Goal: Information Seeking & Learning: Learn about a topic

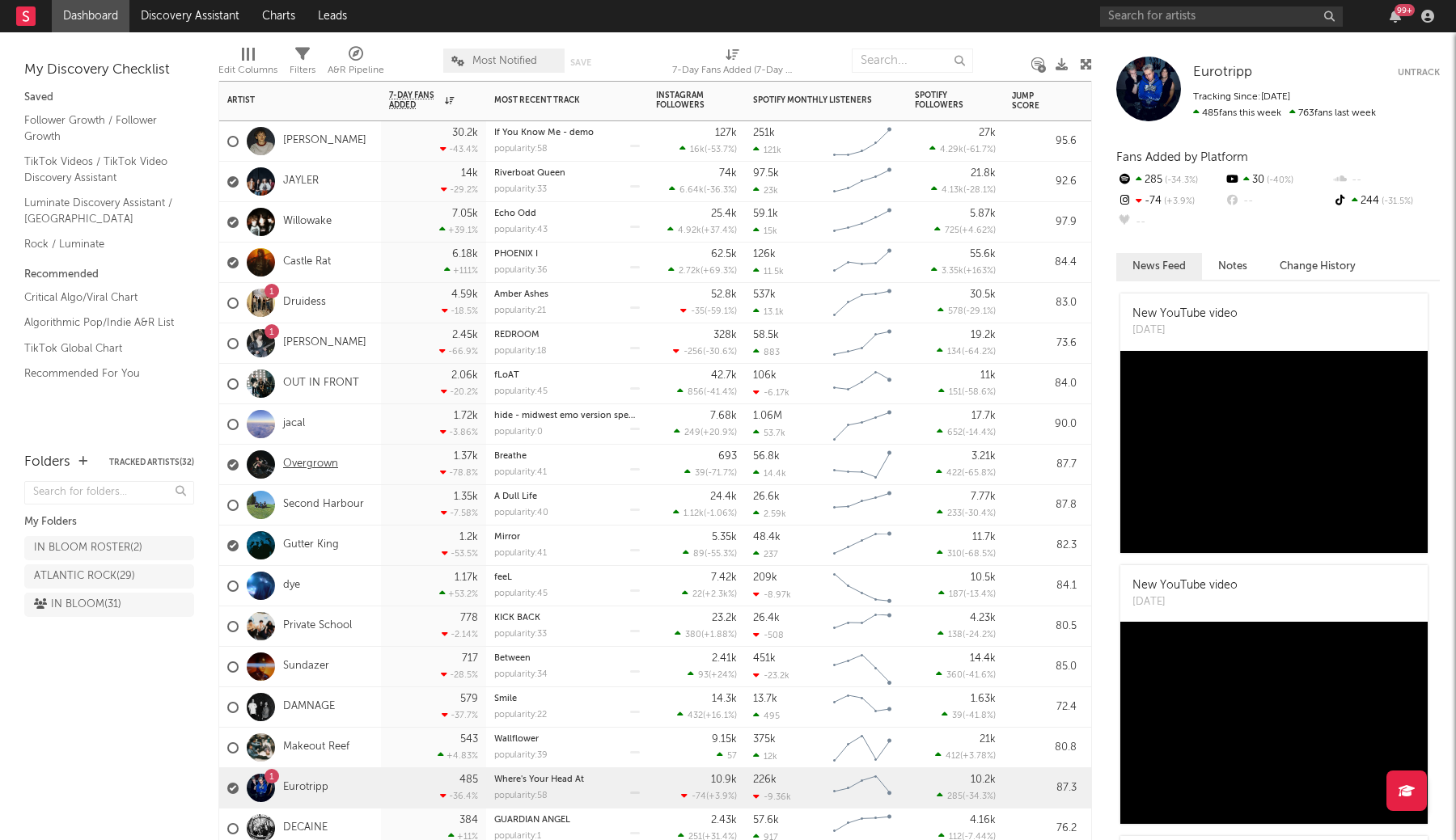
click at [309, 459] on link "Overgrown" at bounding box center [311, 464] width 55 height 14
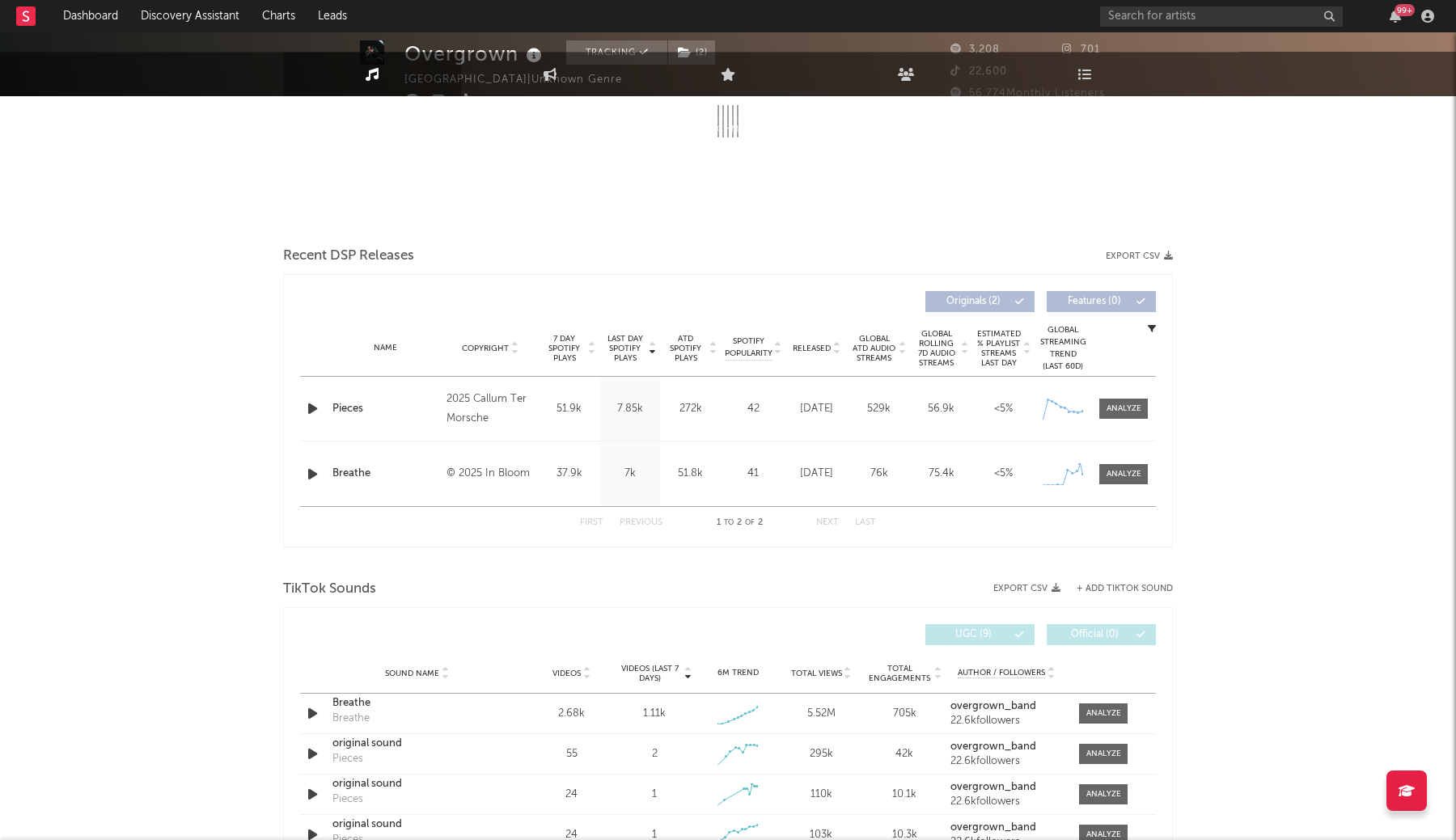
select select "1w"
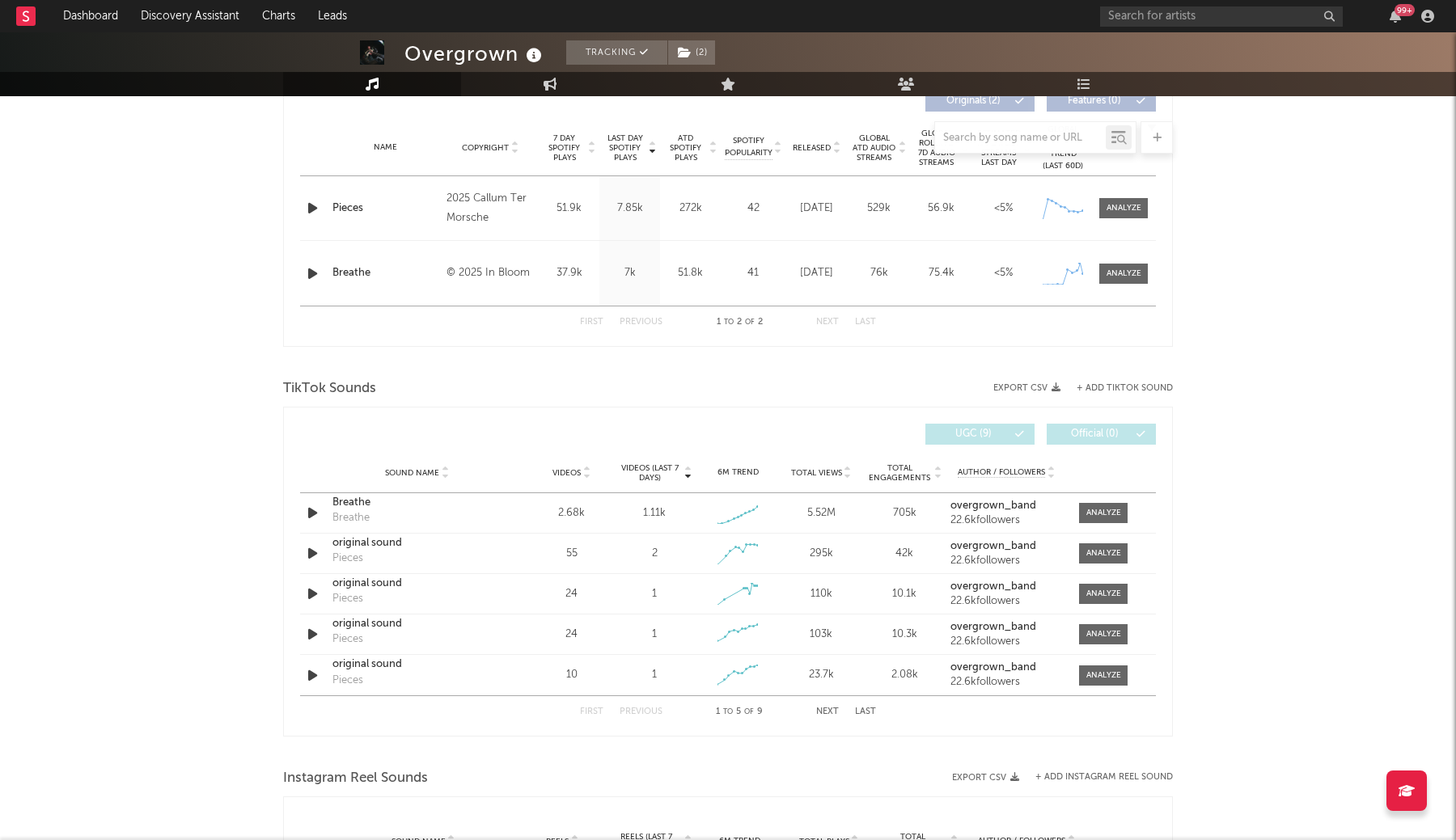
scroll to position [662, 0]
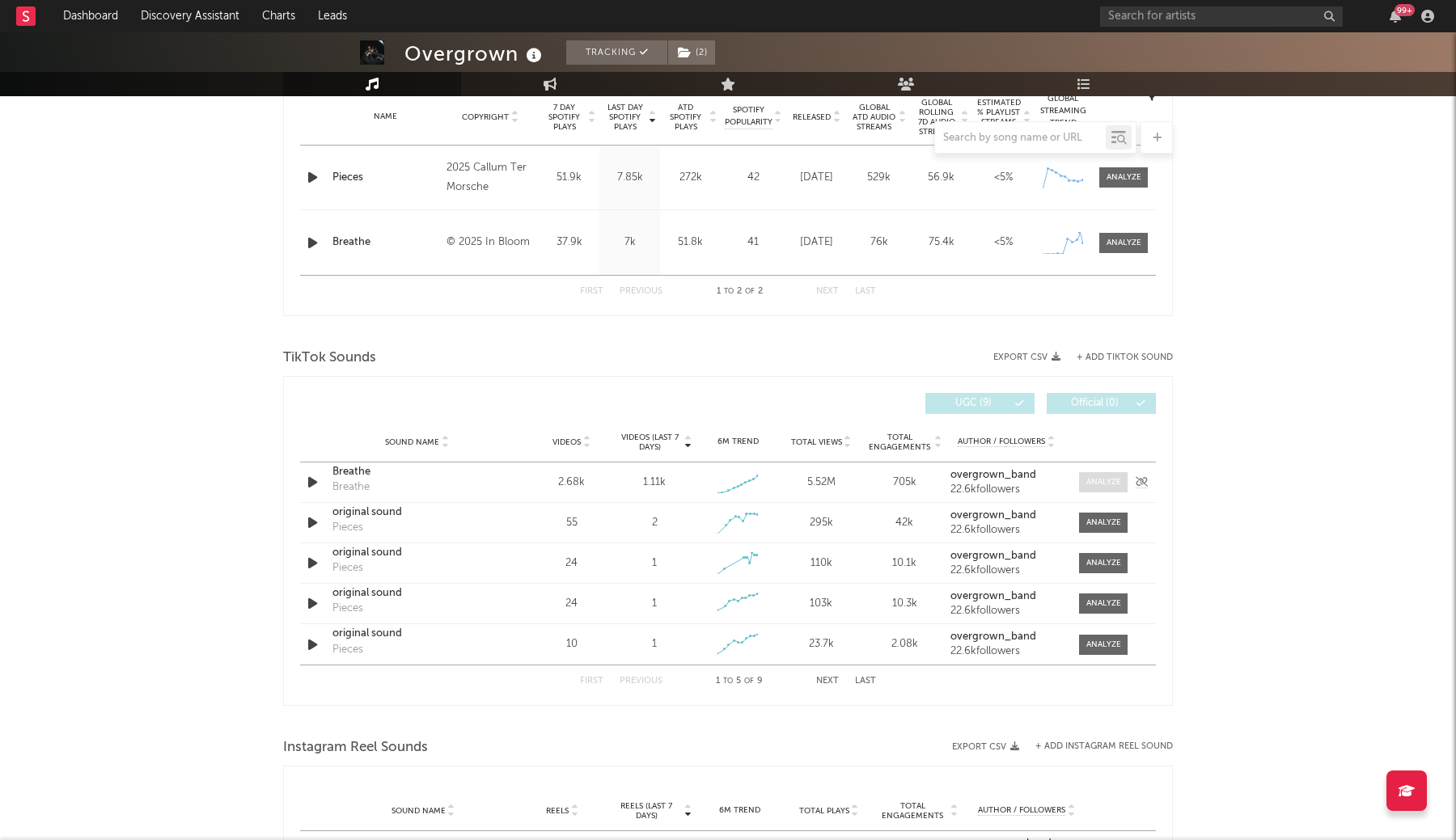
click at [1100, 476] on div at bounding box center [1104, 482] width 35 height 12
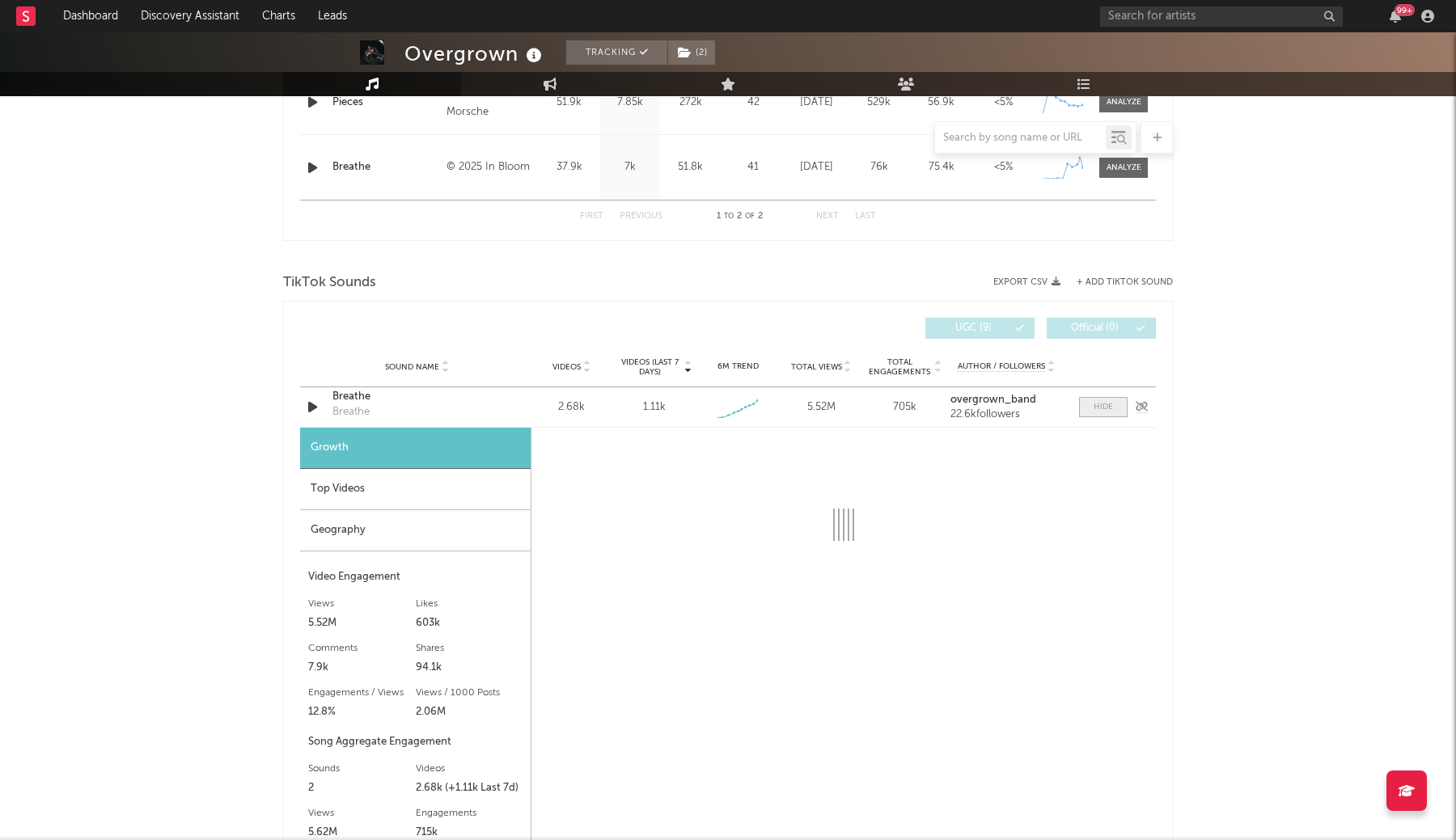
scroll to position [753, 0]
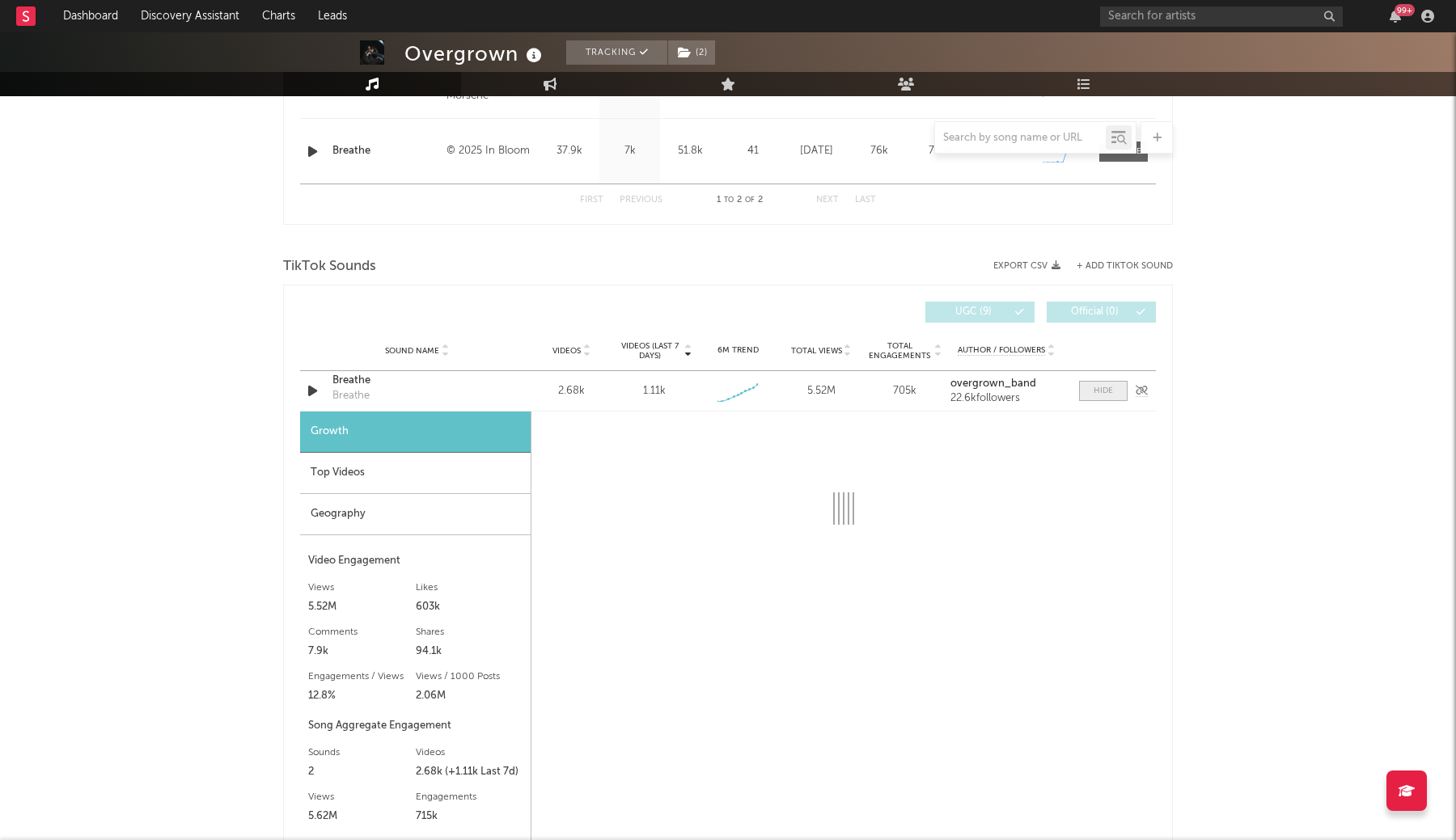
select select "1w"
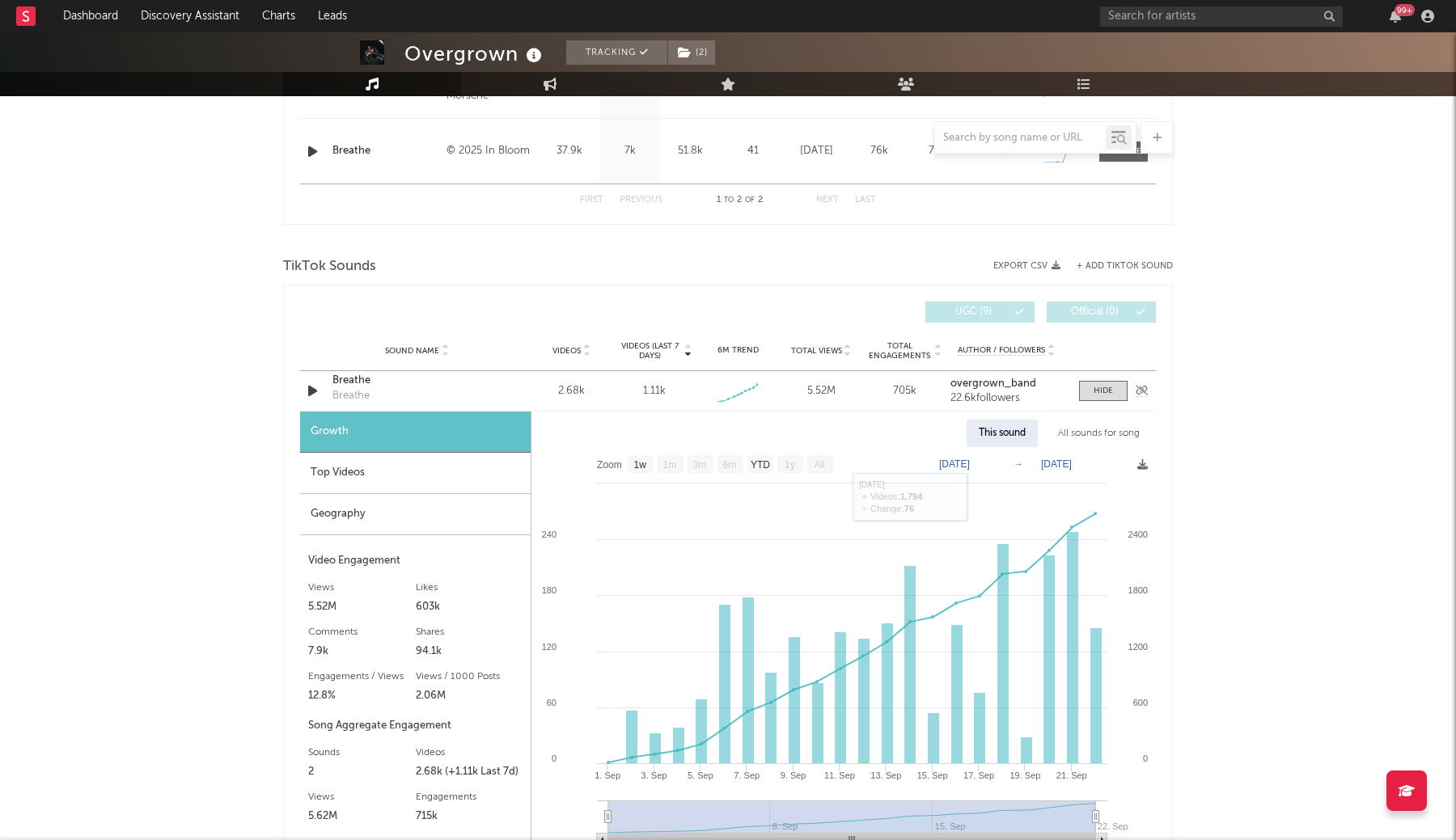
click at [364, 377] on div "Breathe" at bounding box center [417, 381] width 169 height 16
click at [1169, 20] on input "text" at bounding box center [1221, 16] width 243 height 20
type input "ov"
click at [1092, 88] on link "Playlists/Charts" at bounding box center [1083, 84] width 178 height 24
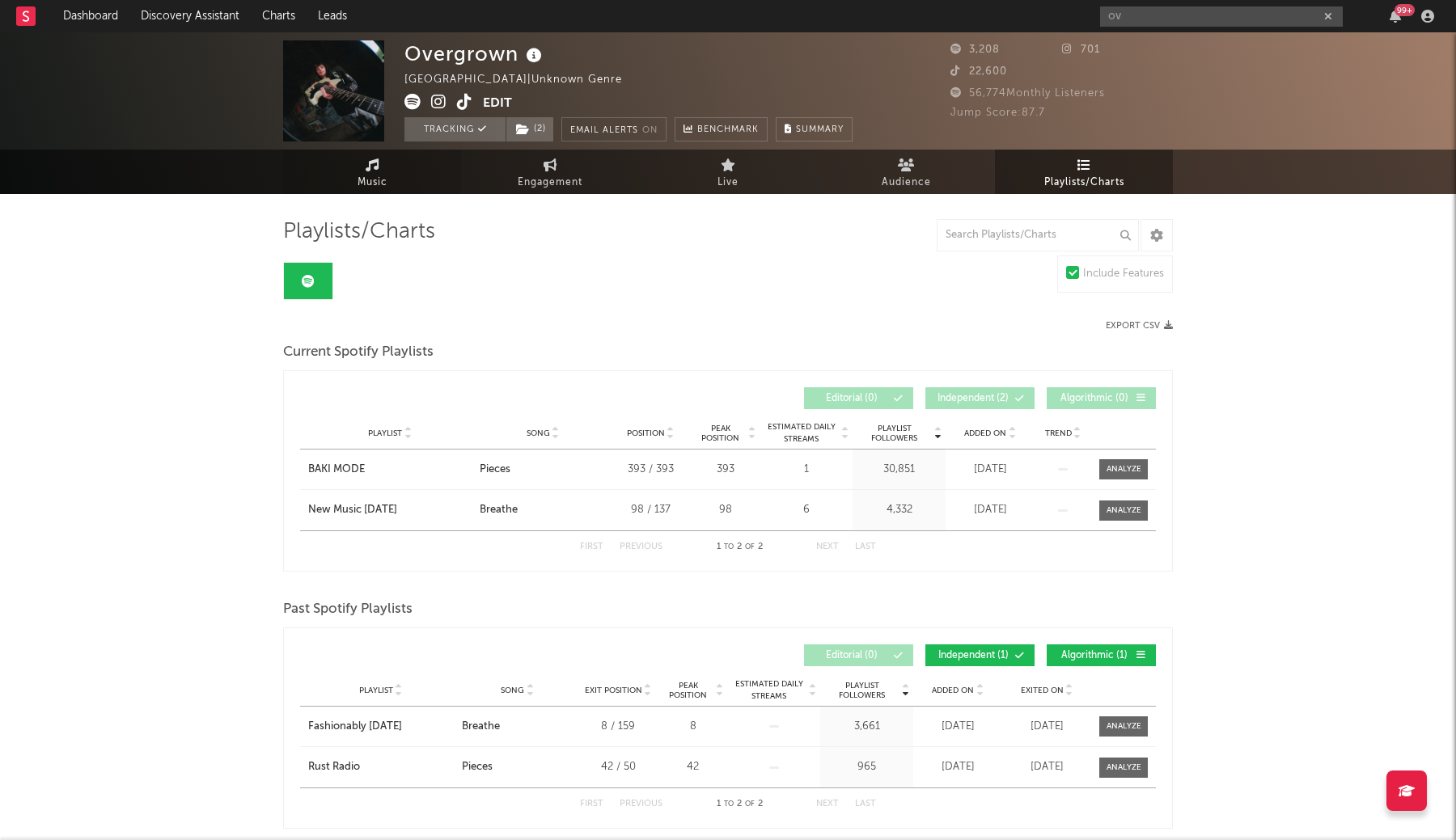
click at [400, 181] on link "Music" at bounding box center [372, 171] width 178 height 45
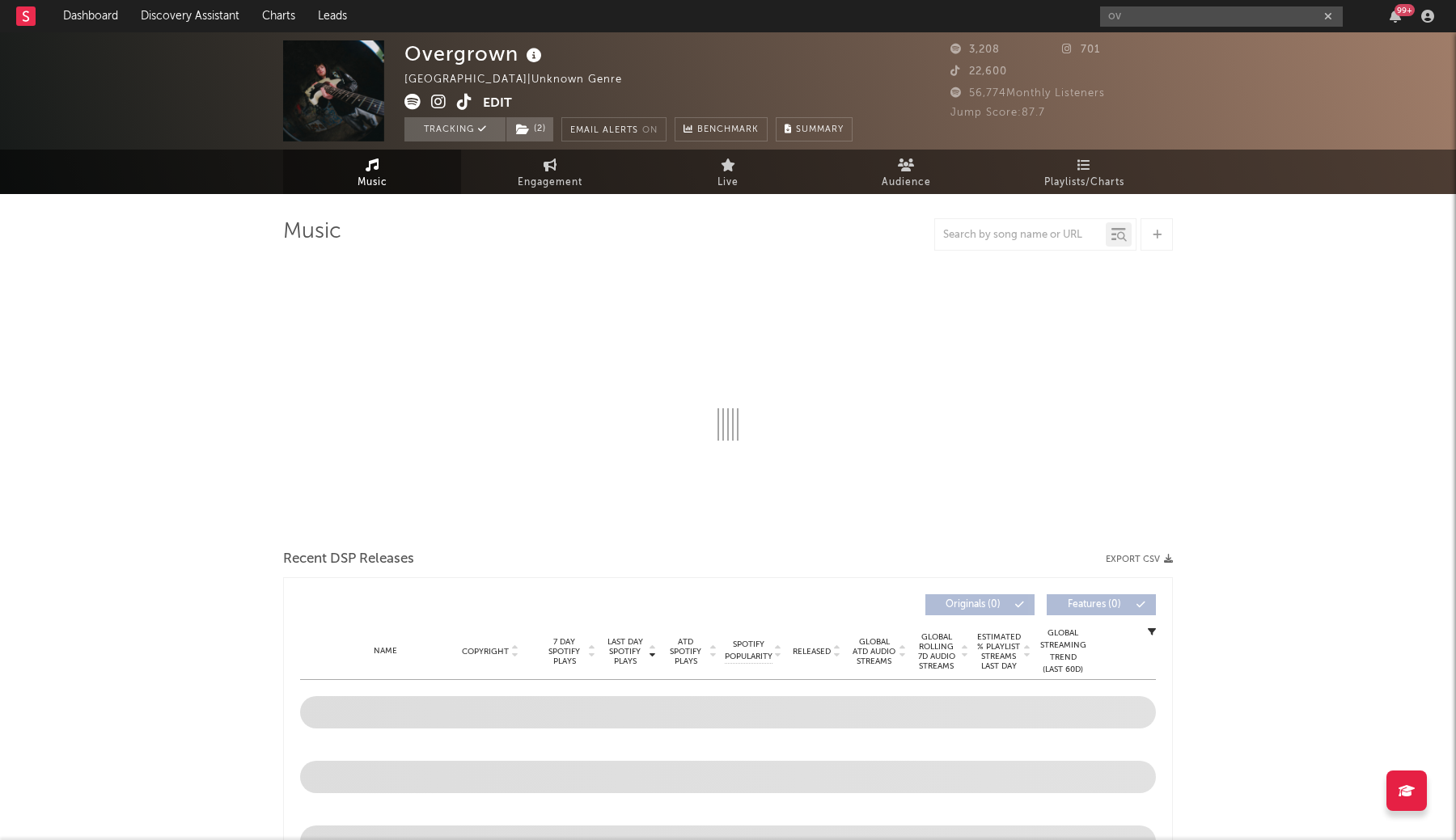
select select "1w"
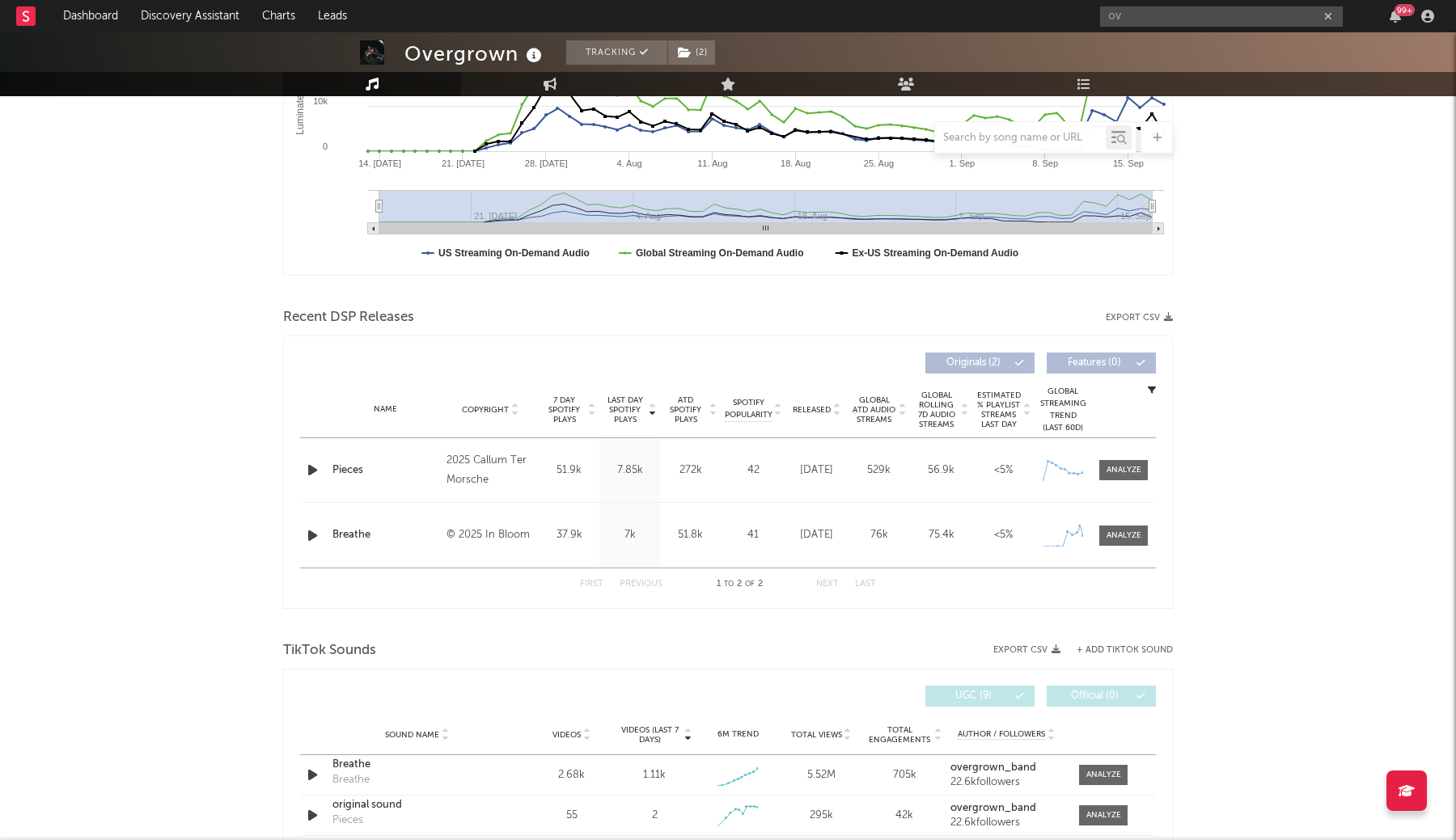
scroll to position [379, 0]
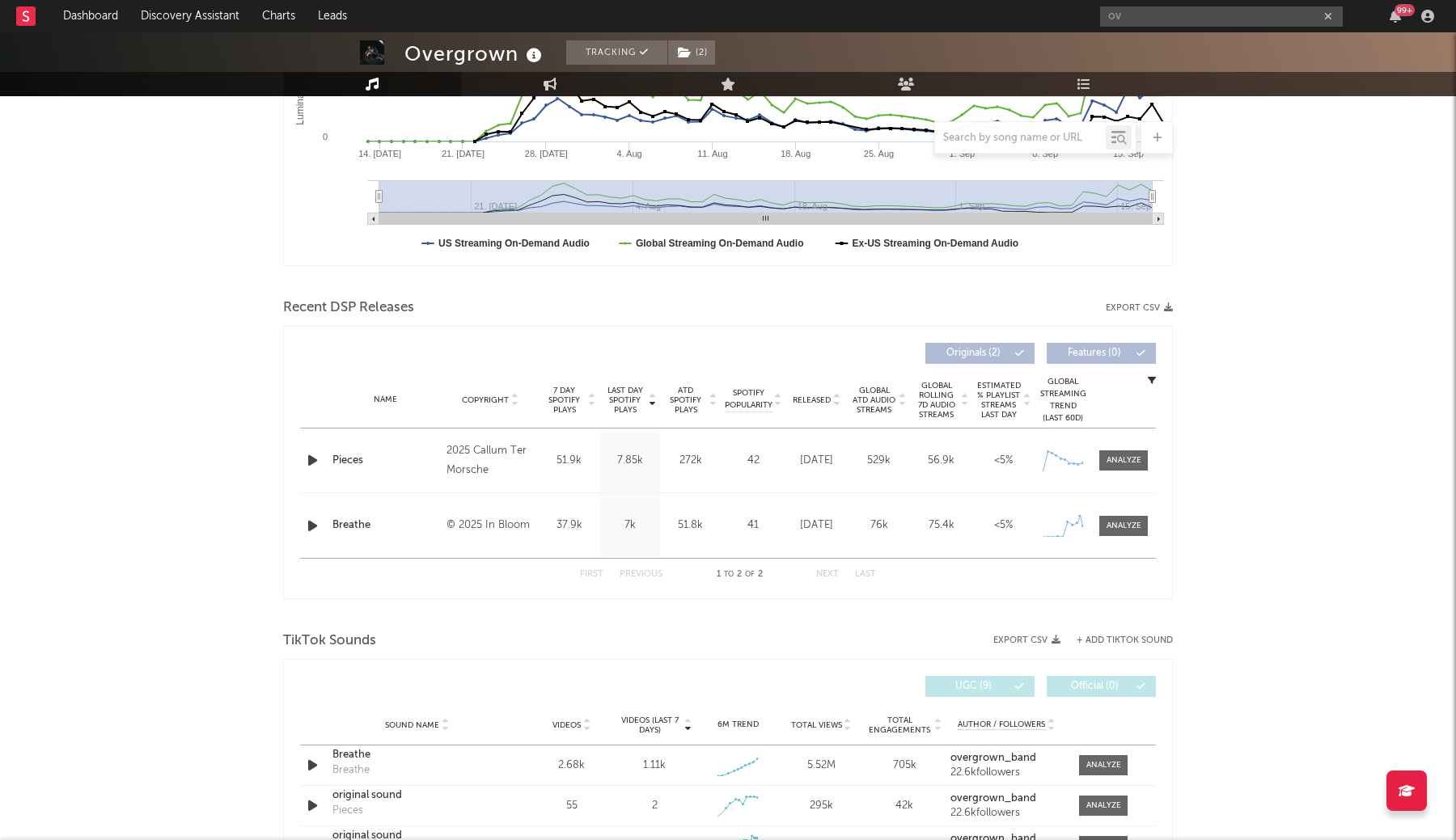
click at [1137, 472] on div "Name Pieces Copyright 2025 Callum Ter Morsche Label Callum Ter Morsche Album Na…" at bounding box center [728, 460] width 856 height 64
click at [1137, 467] on span at bounding box center [1124, 460] width 49 height 20
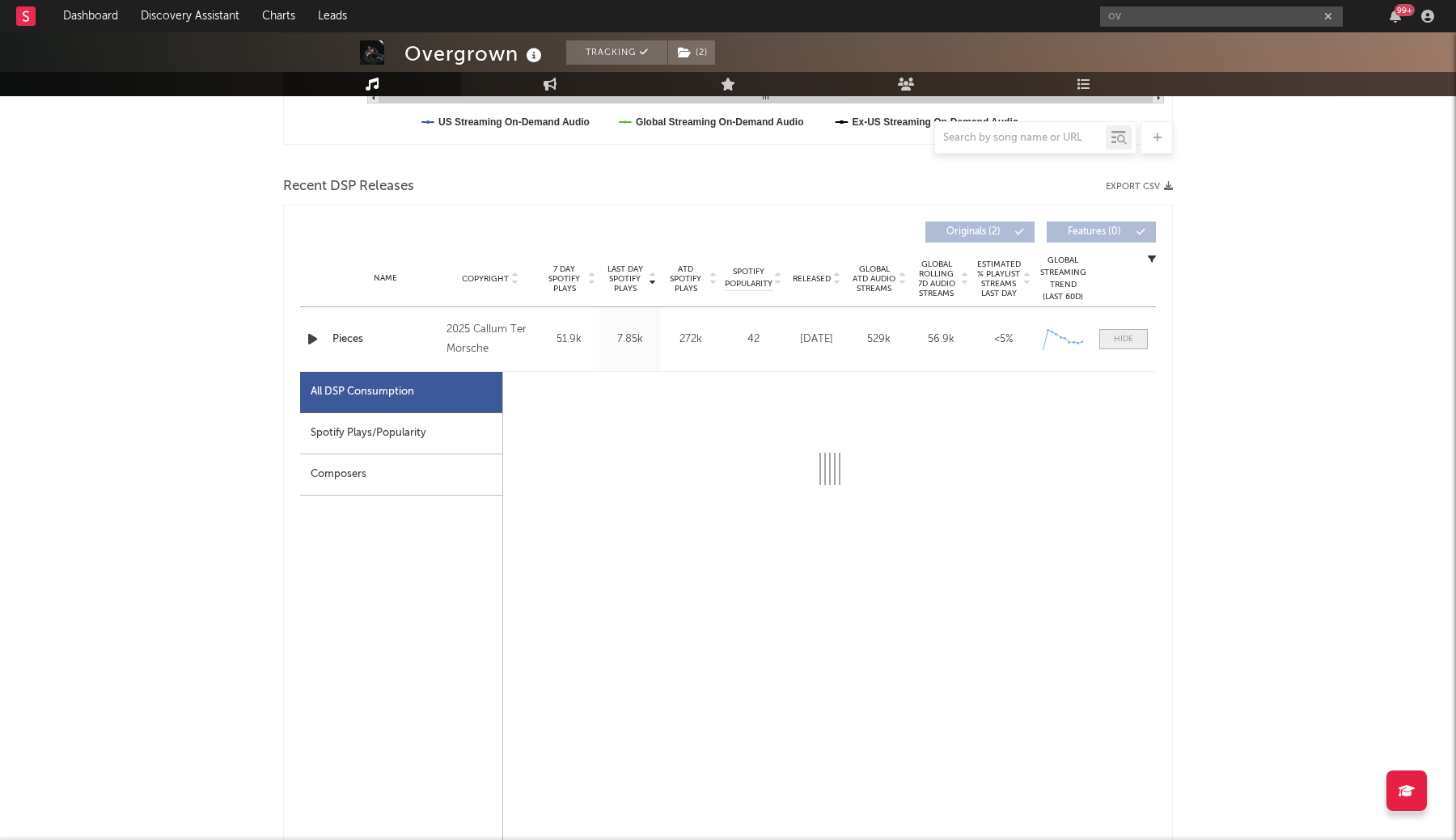
scroll to position [532, 0]
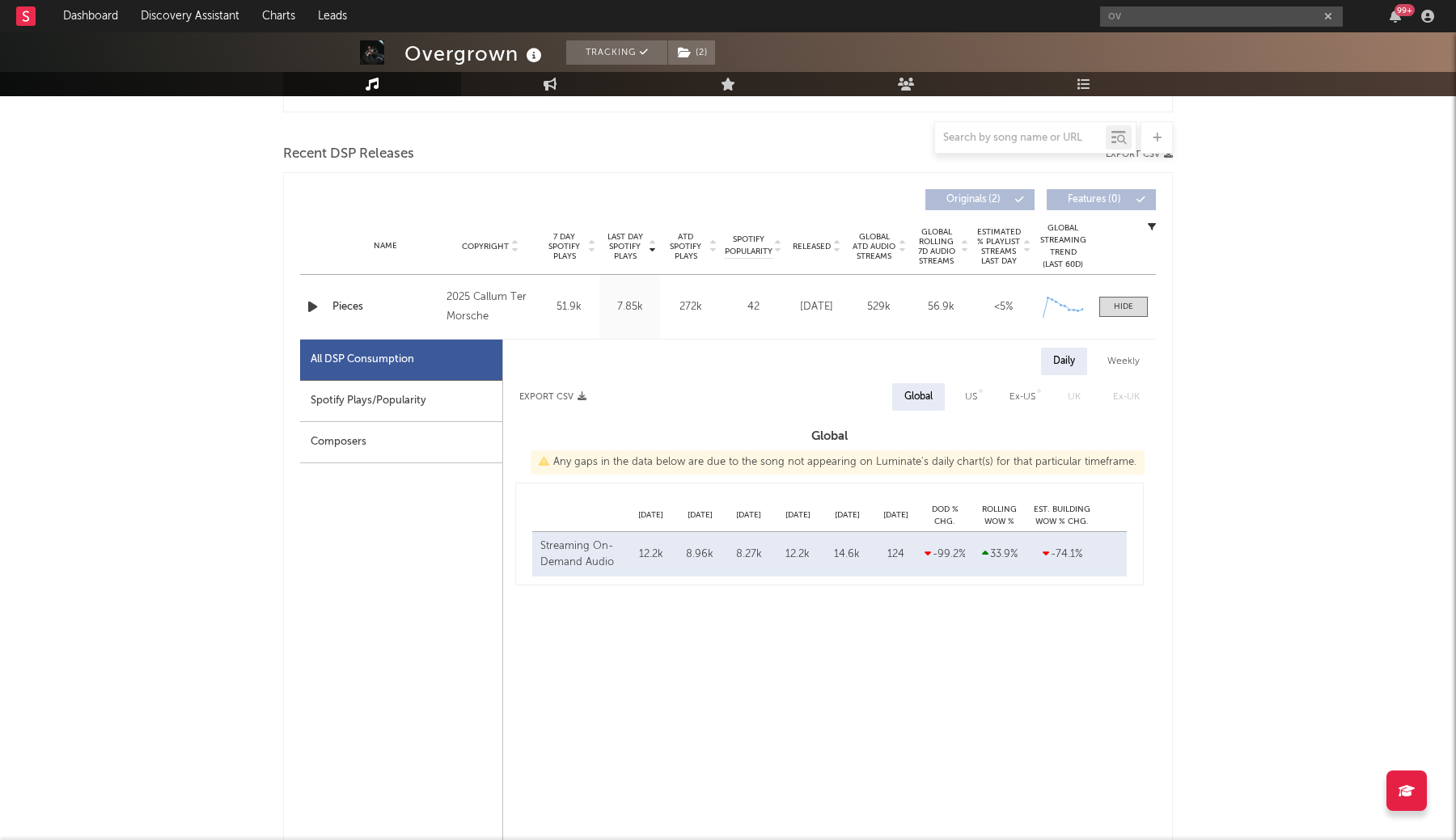
select select "1w"
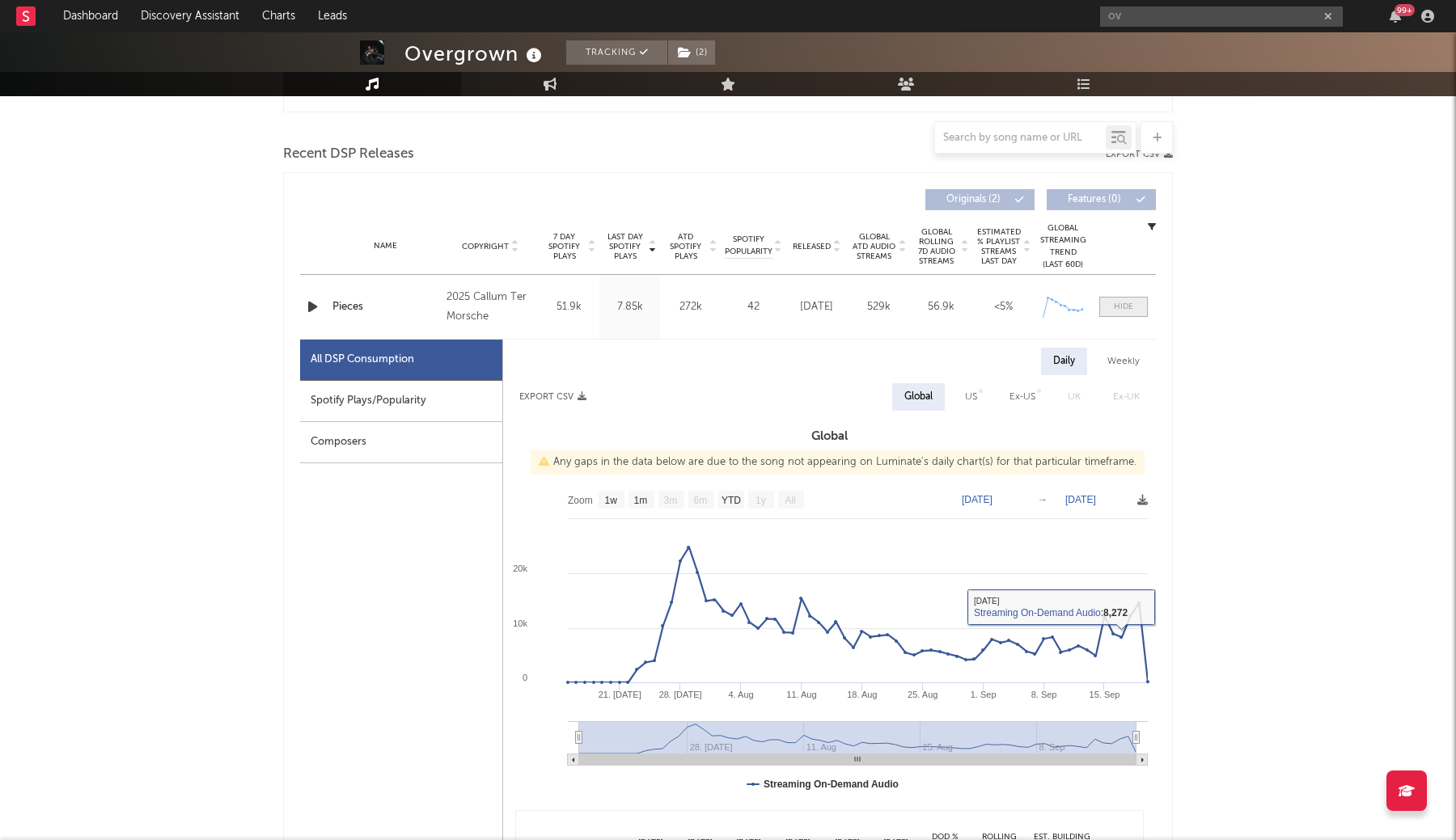
click at [1115, 306] on div at bounding box center [1124, 307] width 19 height 12
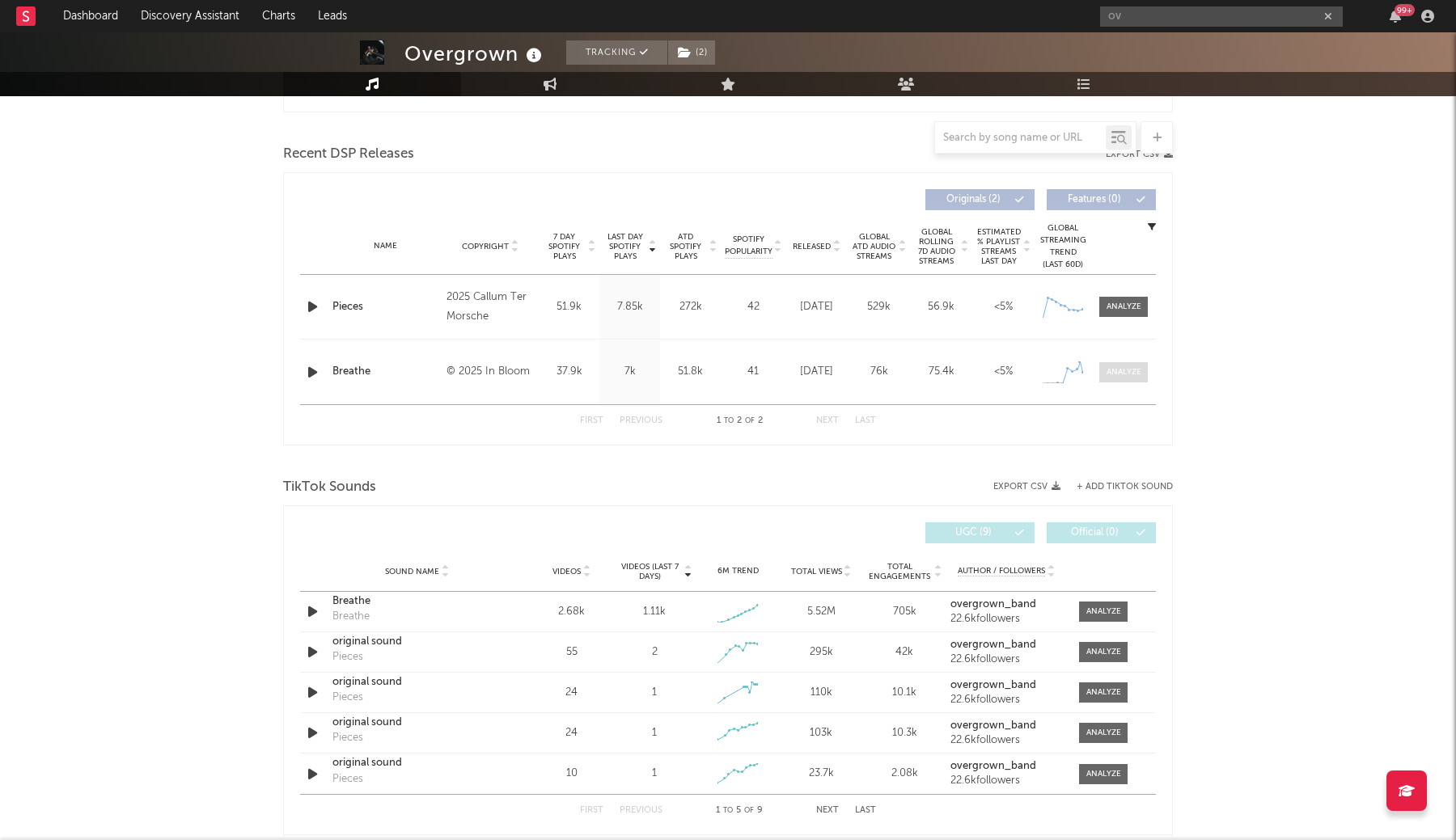
click at [1115, 381] on span at bounding box center [1124, 372] width 49 height 20
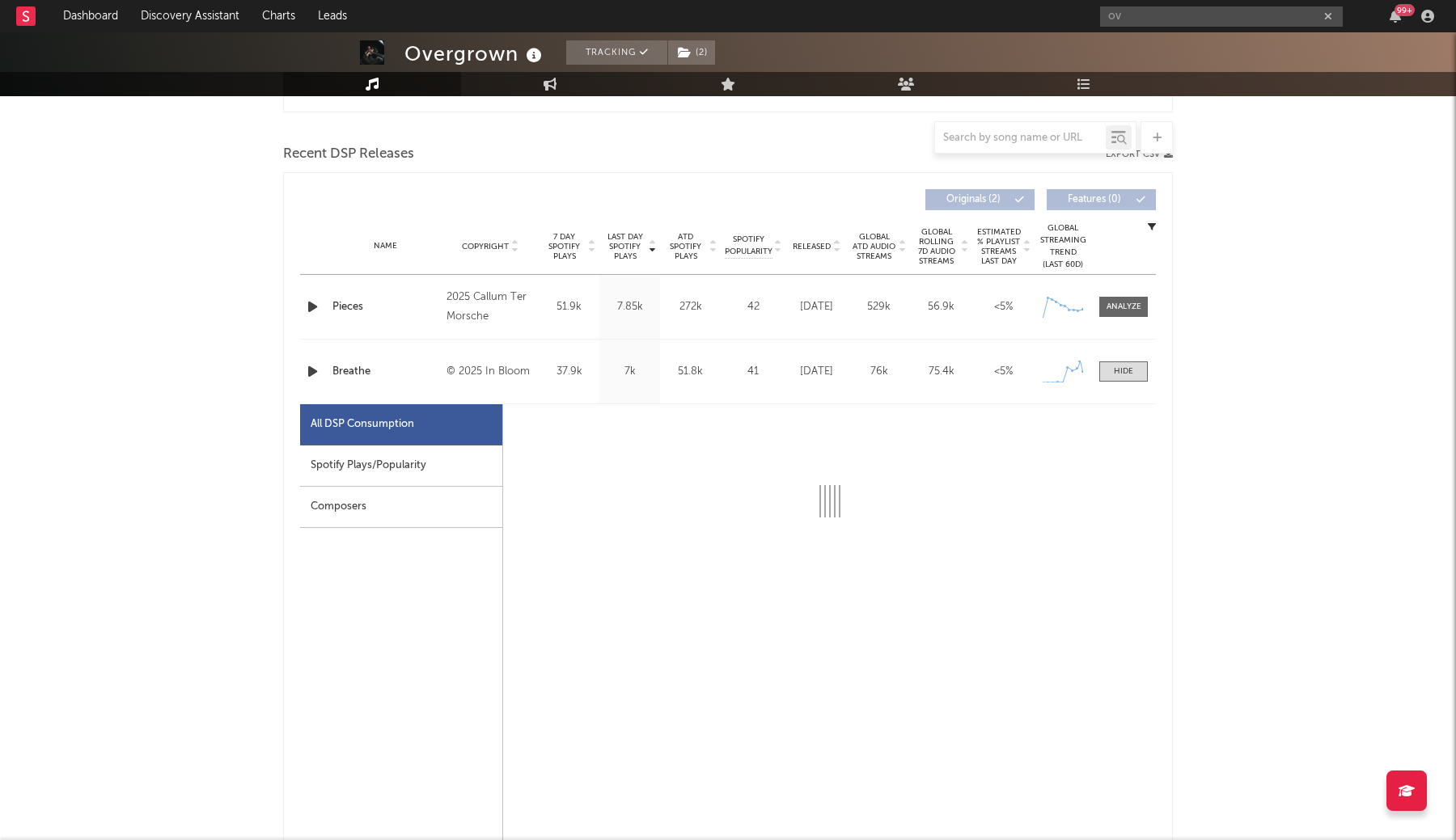
select select "1w"
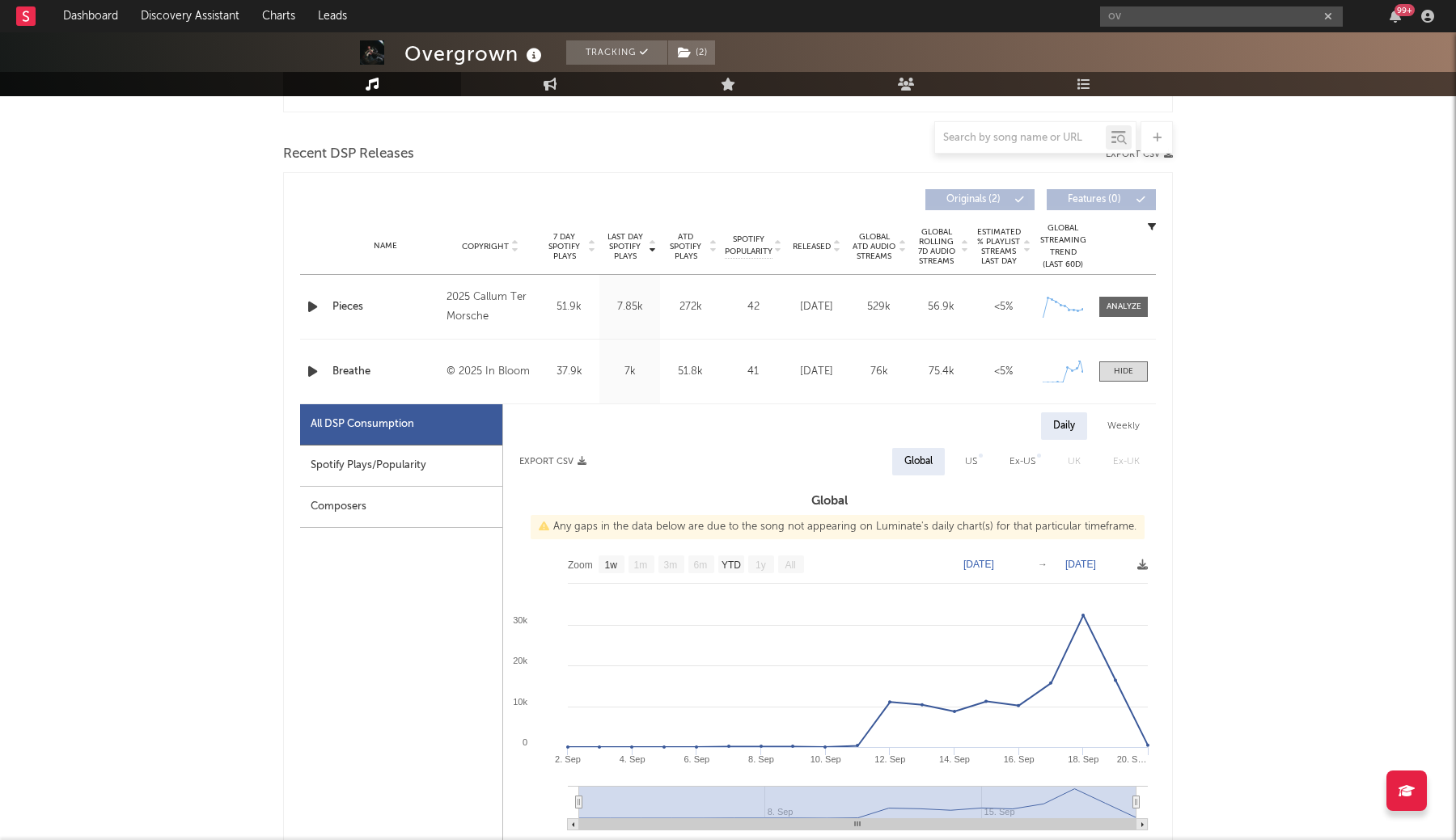
click at [1153, 222] on icon "button" at bounding box center [1151, 226] width 8 height 8
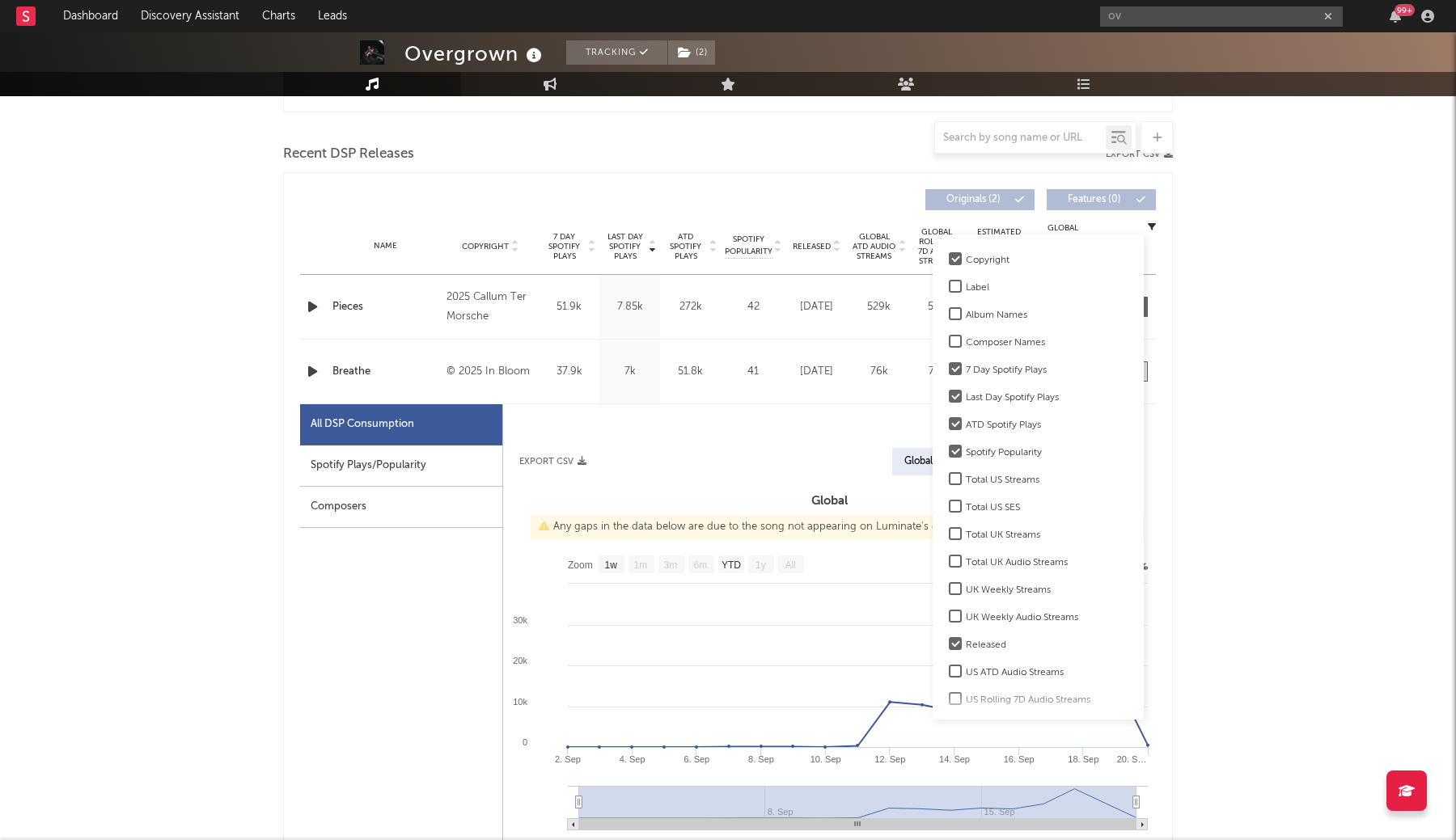
scroll to position [0, 0]
click at [953, 398] on div at bounding box center [955, 396] width 13 height 13
click at [948, 398] on input "Last Day Spotify Plays" at bounding box center [948, 398] width 0 height 19
click at [953, 424] on div at bounding box center [955, 424] width 13 height 13
click at [948, 424] on input "ATD Spotify Plays" at bounding box center [948, 425] width 0 height 19
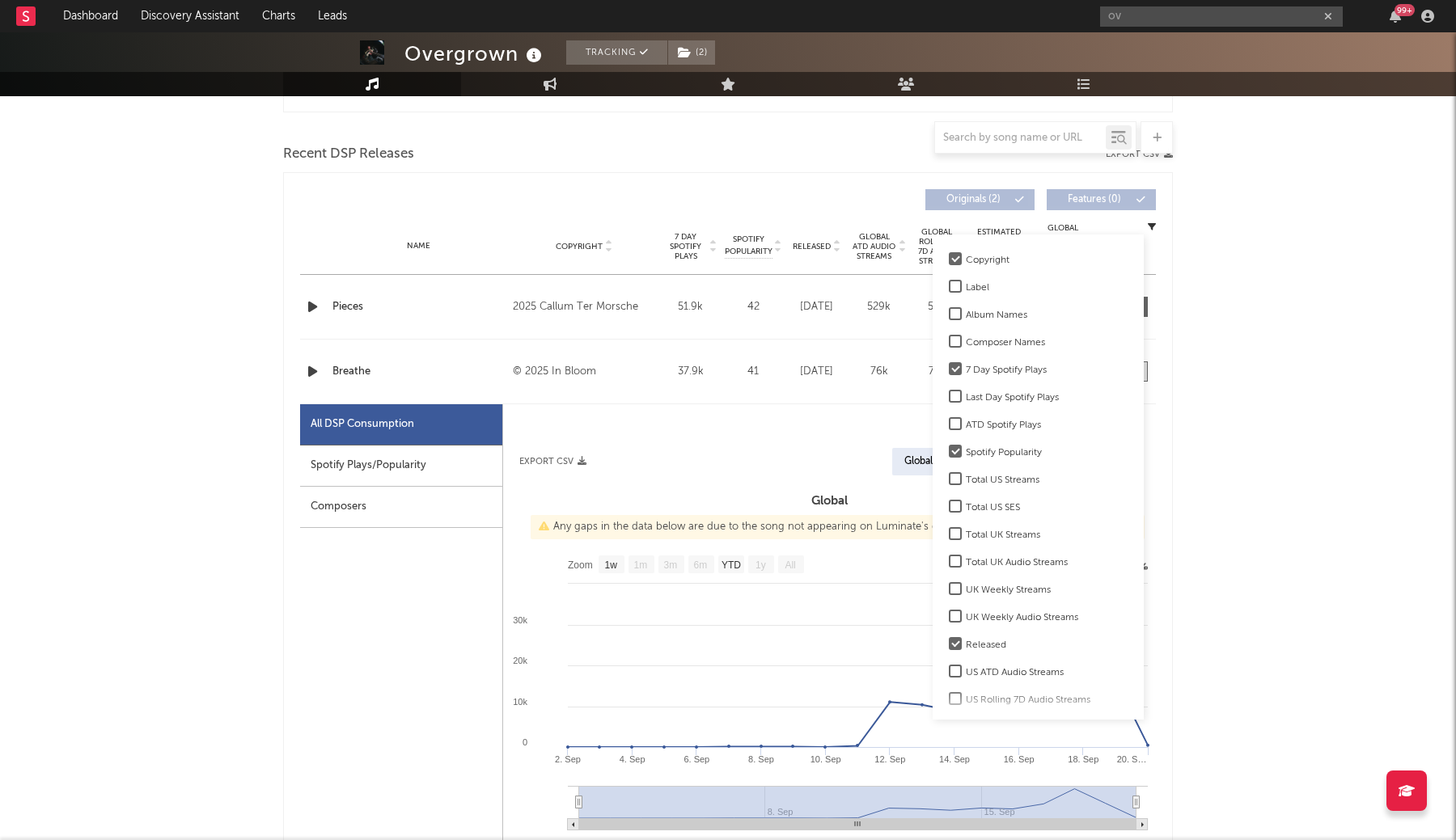
click at [952, 370] on div at bounding box center [955, 368] width 13 height 13
click at [948, 370] on input "7 Day Spotify Plays" at bounding box center [948, 370] width 0 height 19
click at [953, 289] on div at bounding box center [955, 286] width 13 height 13
click at [948, 289] on input "Label" at bounding box center [948, 288] width 0 height 19
click at [953, 286] on div at bounding box center [955, 286] width 13 height 13
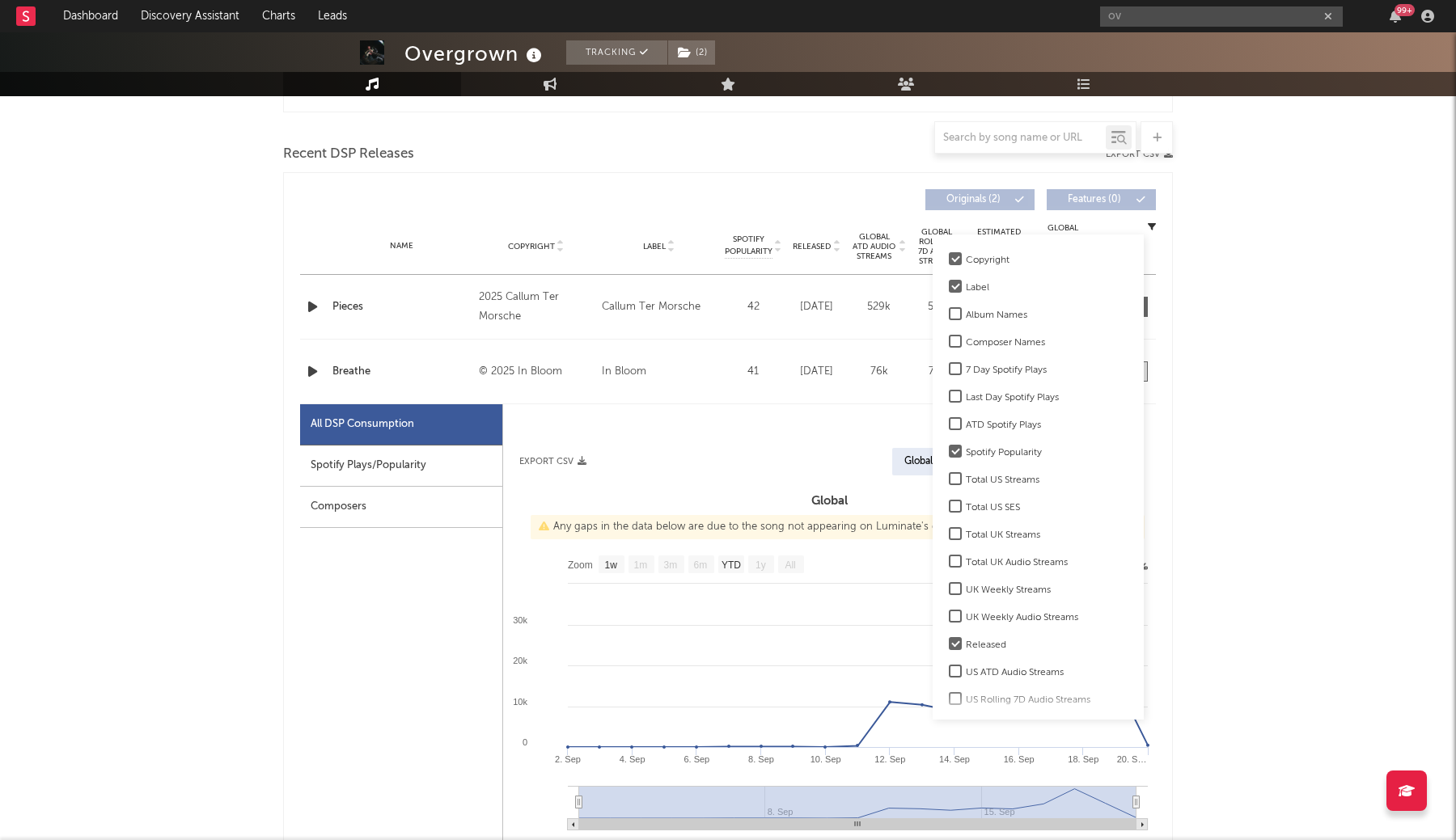
click at [948, 286] on input "Label" at bounding box center [948, 288] width 0 height 19
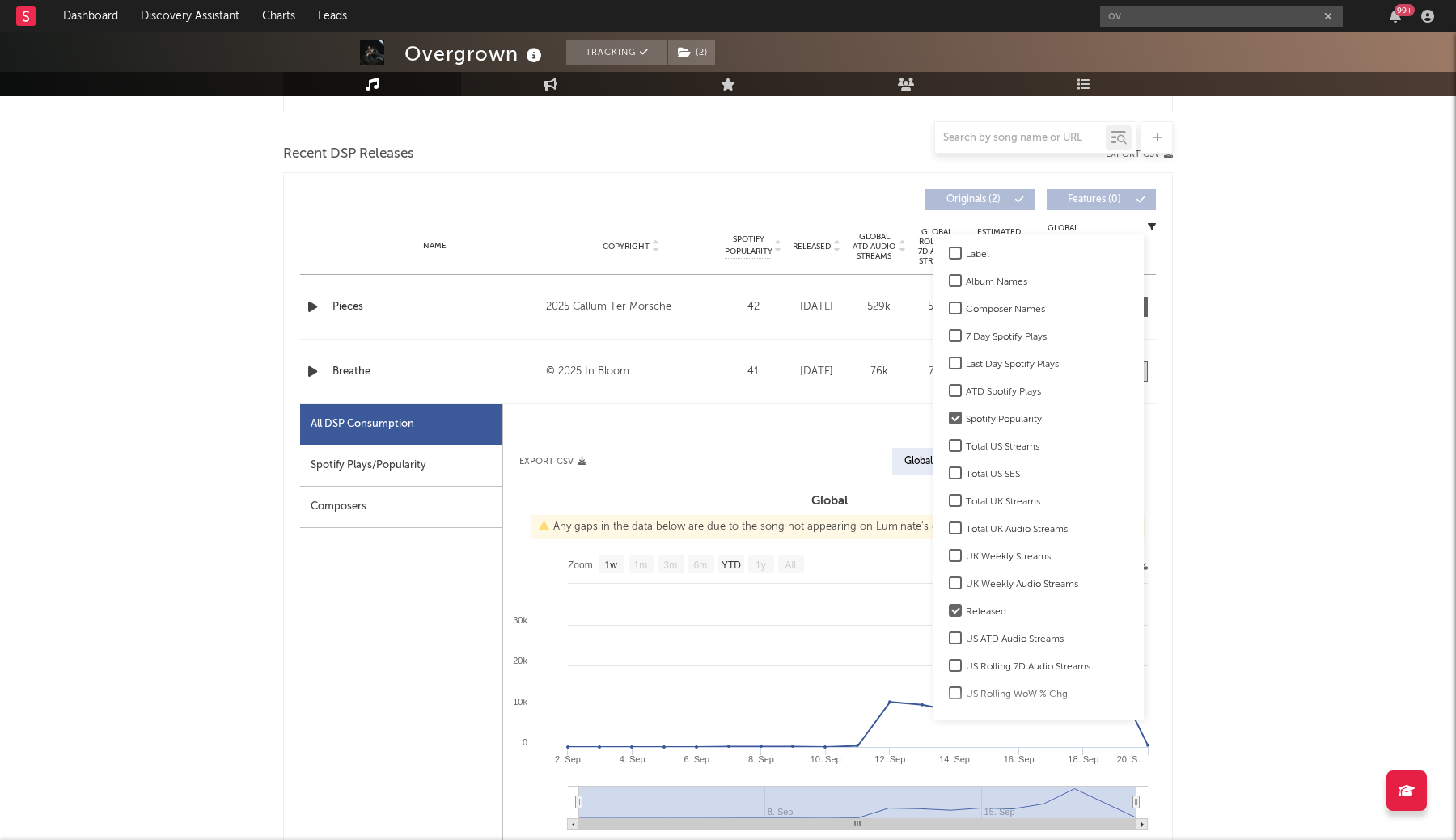
scroll to position [40, 0]
click at [951, 436] on div at bounding box center [955, 439] width 13 height 13
click at [948, 436] on input "Total US Streams" at bounding box center [948, 441] width 0 height 19
click at [951, 436] on div at bounding box center [955, 439] width 13 height 13
click at [948, 436] on input "Total US Streams" at bounding box center [948, 441] width 0 height 19
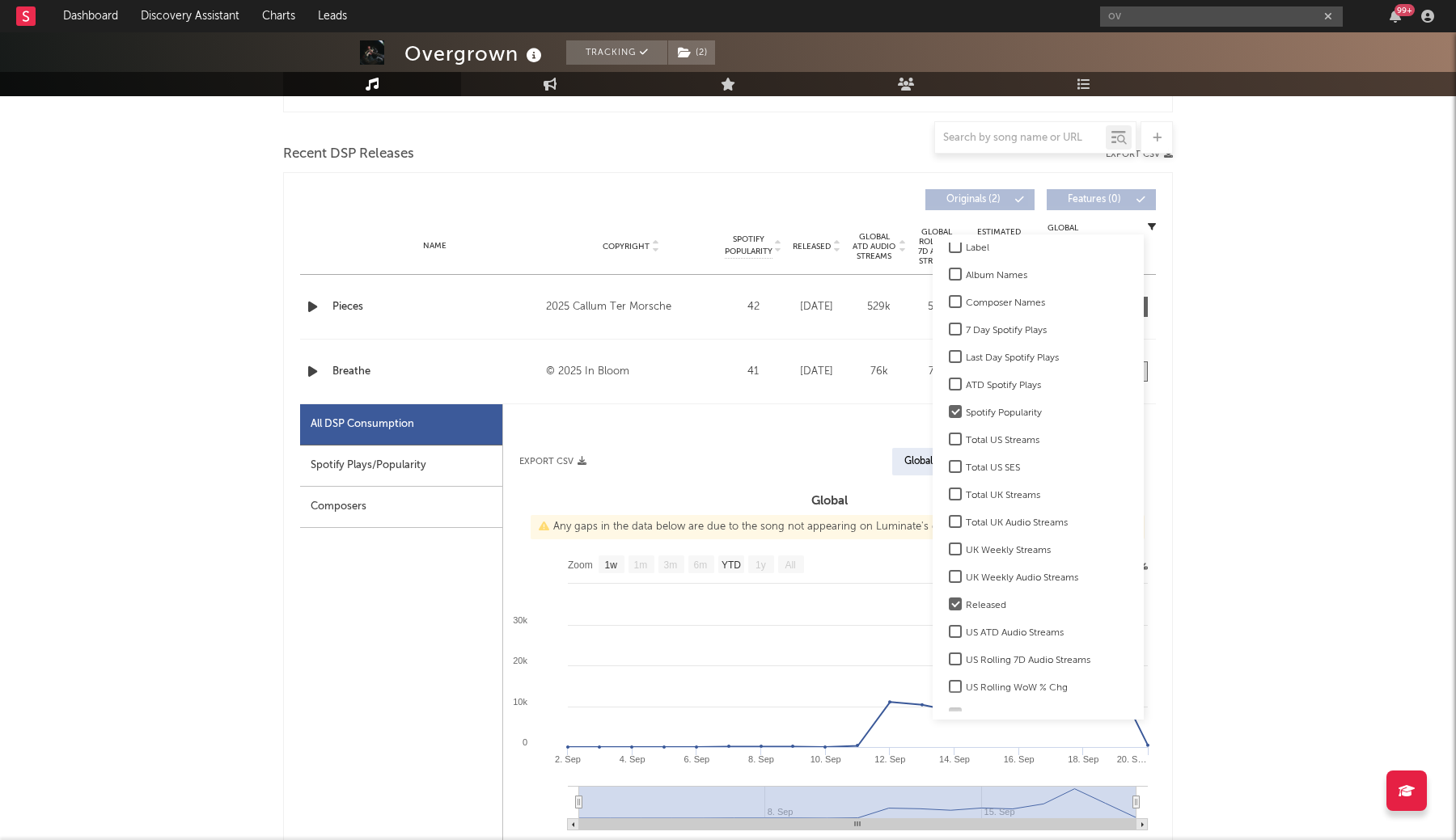
click at [951, 463] on div at bounding box center [955, 467] width 13 height 13
click at [948, 463] on input "Total US SES" at bounding box center [948, 468] width 0 height 19
click at [951, 463] on div at bounding box center [955, 467] width 13 height 13
click at [948, 463] on input "Total US SES" at bounding box center [948, 468] width 0 height 19
click at [952, 488] on div at bounding box center [955, 494] width 13 height 13
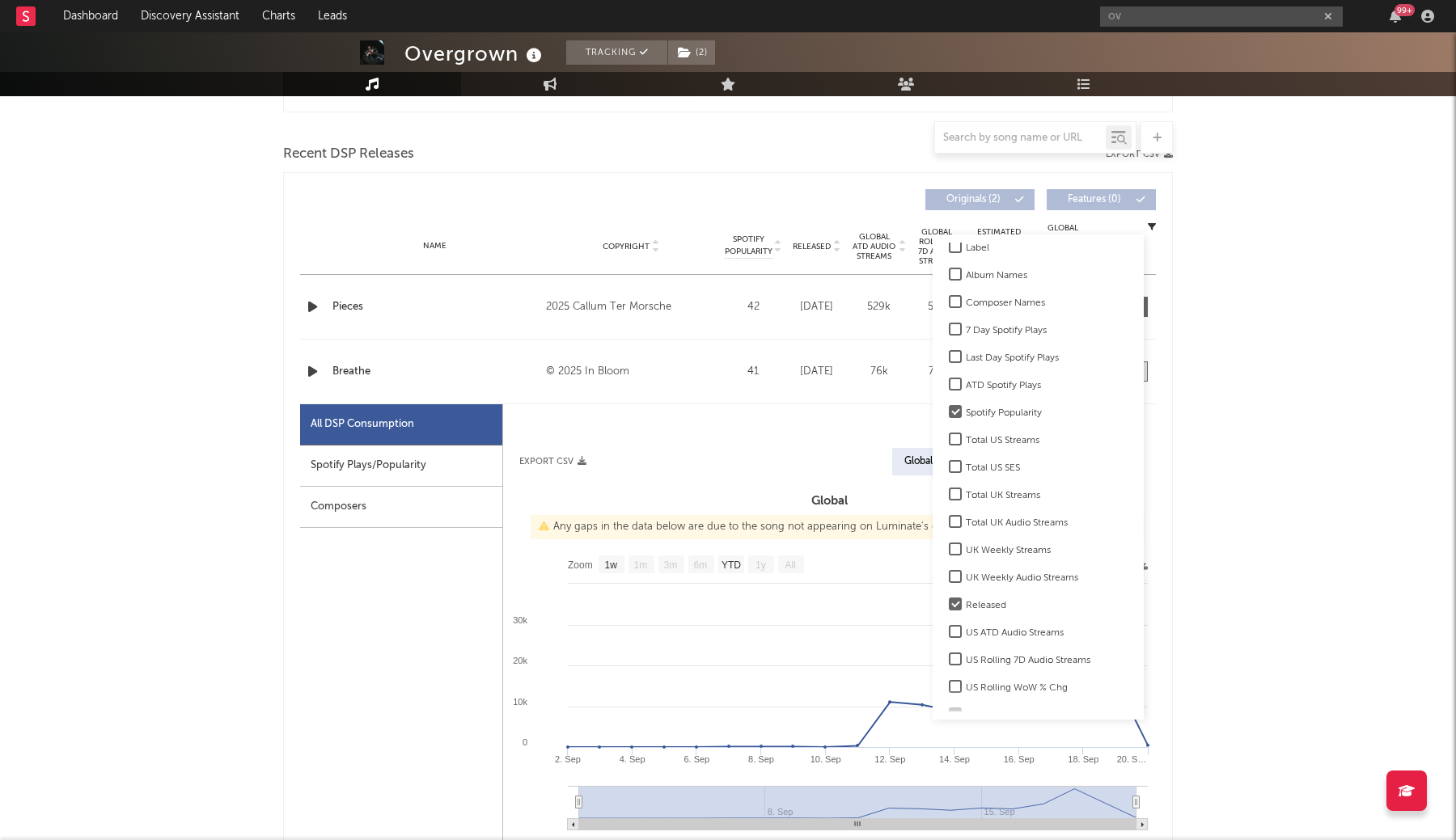
click at [948, 488] on input "Total UK Streams" at bounding box center [948, 496] width 0 height 19
click at [952, 488] on div at bounding box center [955, 494] width 13 height 13
click at [948, 488] on input "Total UK Streams" at bounding box center [948, 496] width 0 height 19
click at [951, 543] on div at bounding box center [955, 549] width 13 height 13
click at [948, 543] on input "UK Weekly Streams" at bounding box center [948, 550] width 0 height 19
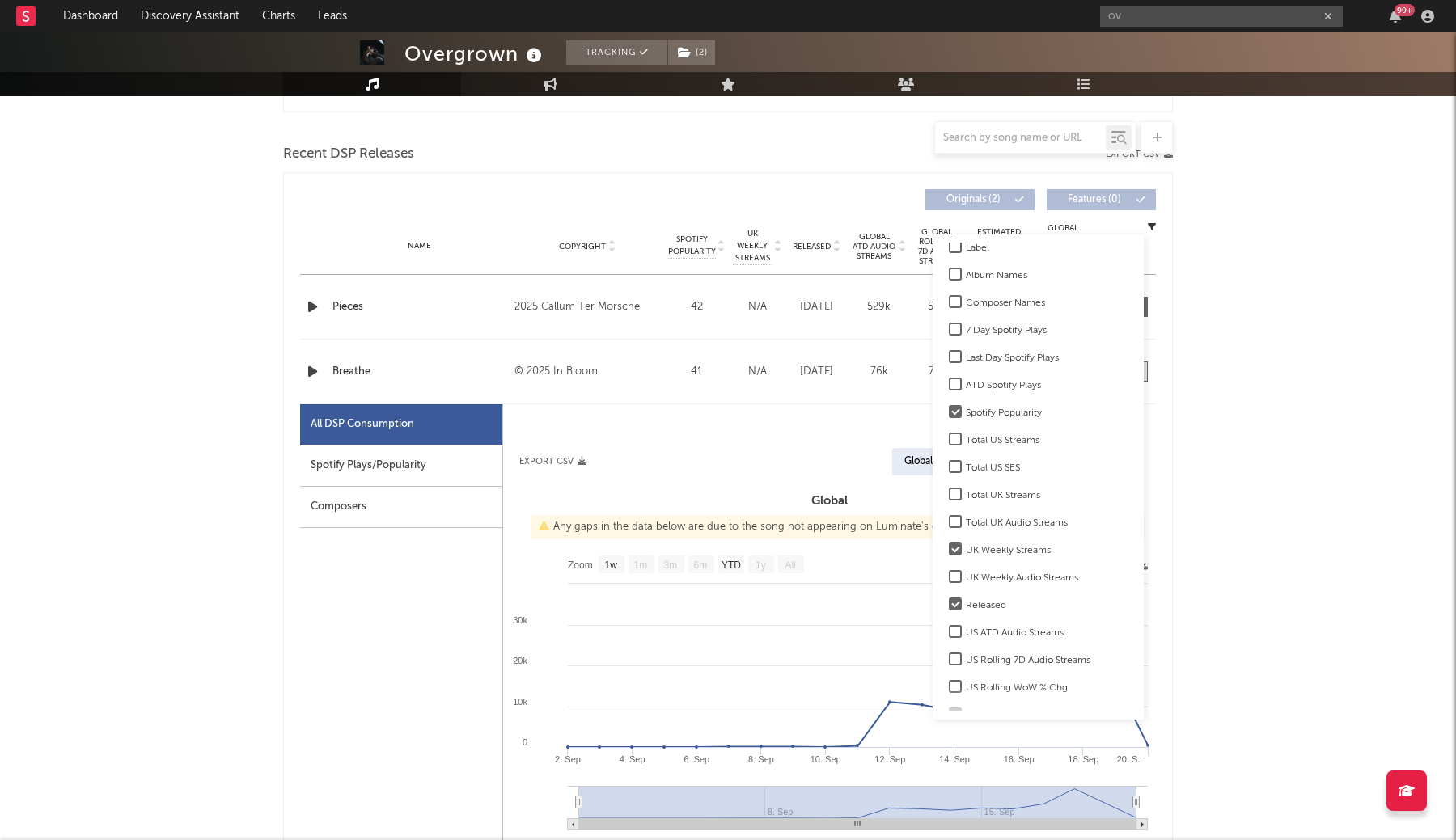
click at [951, 543] on div at bounding box center [955, 549] width 13 height 13
click at [948, 543] on input "UK Weekly Streams" at bounding box center [948, 550] width 0 height 19
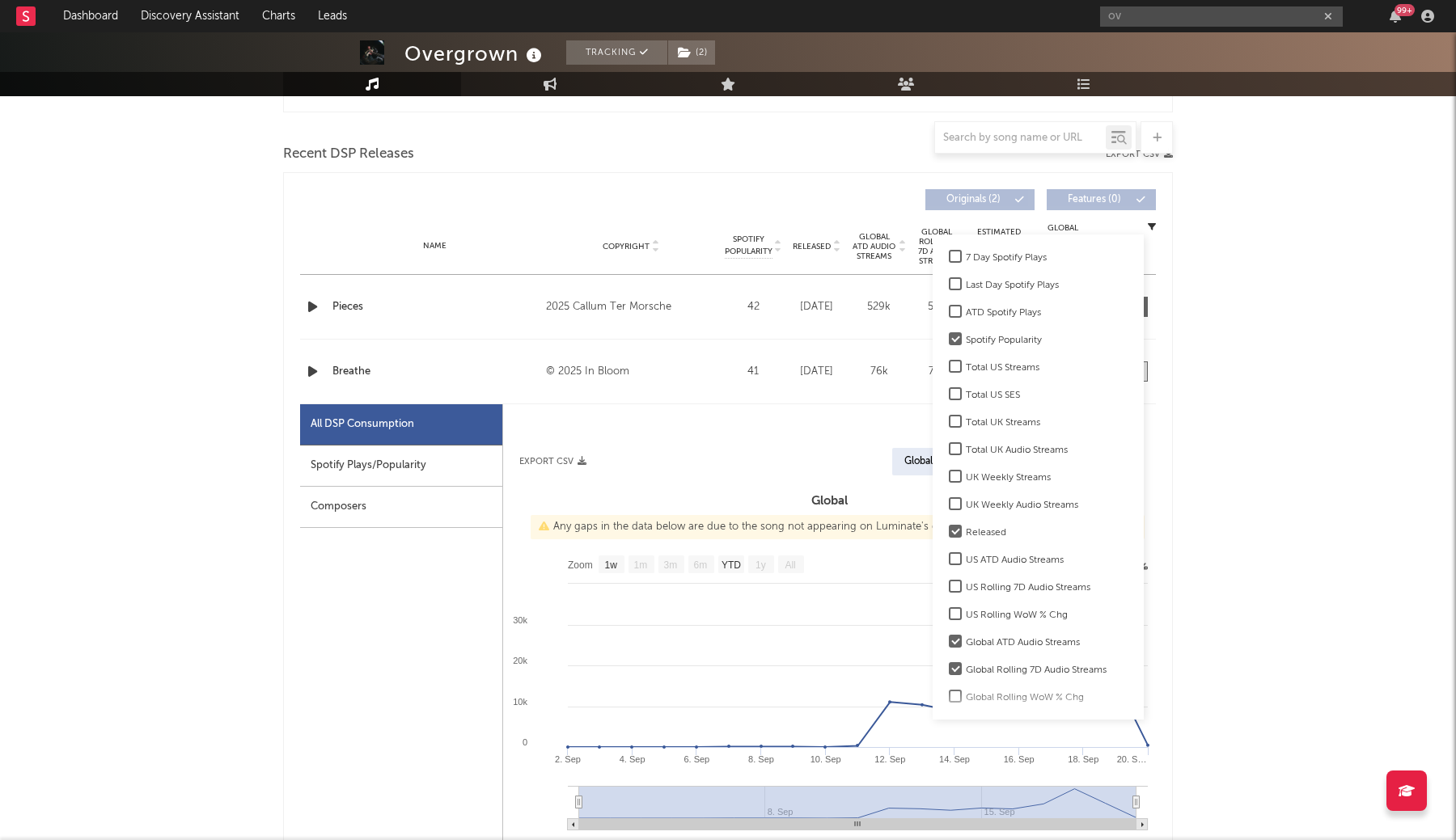
scroll to position [124, 0]
click at [951, 543] on div at bounding box center [955, 546] width 13 height 13
click at [948, 543] on input "US ATD Audio Streams" at bounding box center [948, 548] width 0 height 19
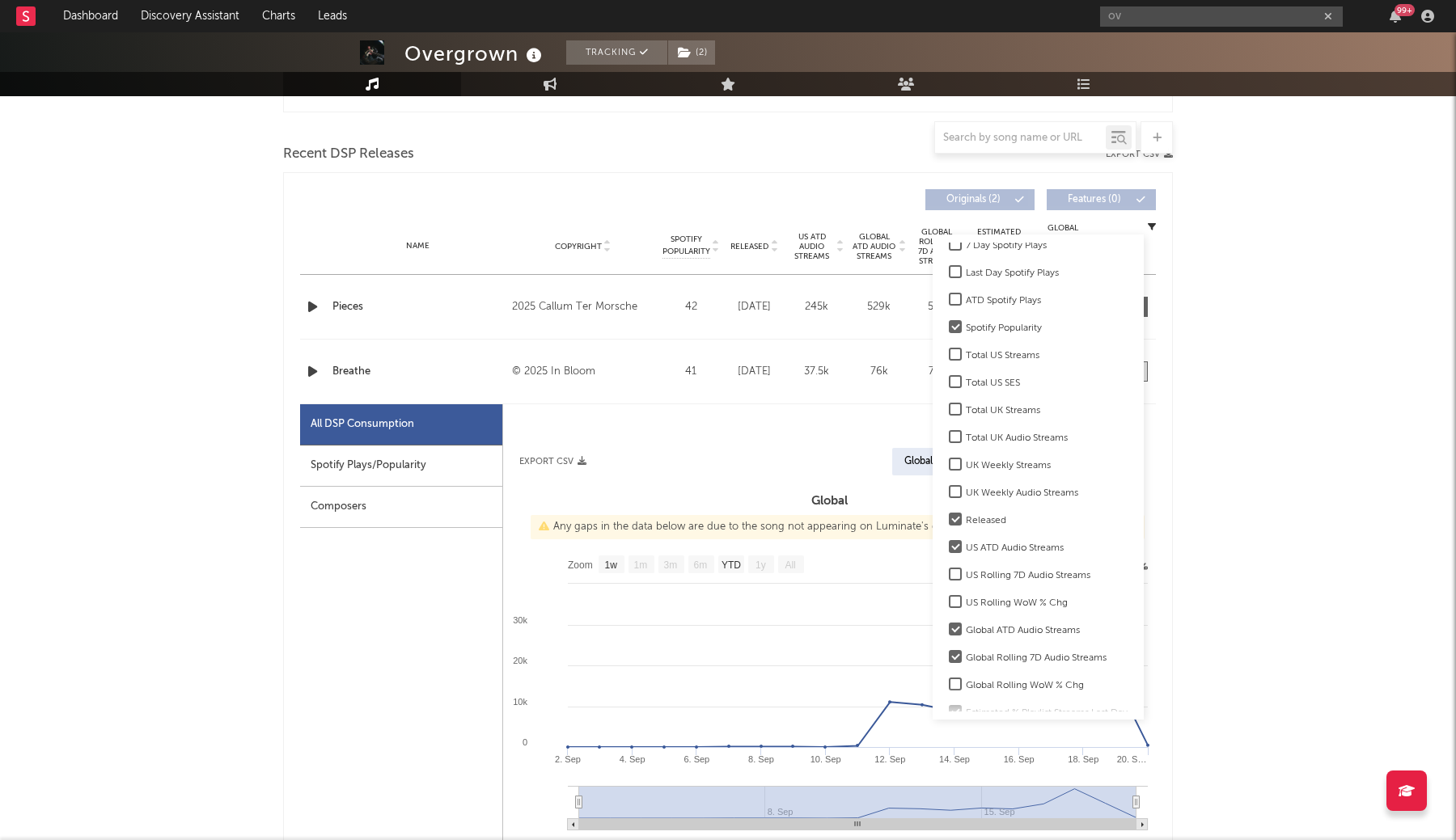
click at [951, 543] on div at bounding box center [955, 546] width 13 height 13
click at [948, 543] on input "US ATD Audio Streams" at bounding box center [948, 548] width 0 height 19
click at [951, 543] on div at bounding box center [955, 546] width 13 height 13
click at [948, 543] on input "US ATD Audio Streams" at bounding box center [948, 548] width 0 height 19
click at [951, 543] on div at bounding box center [955, 546] width 13 height 13
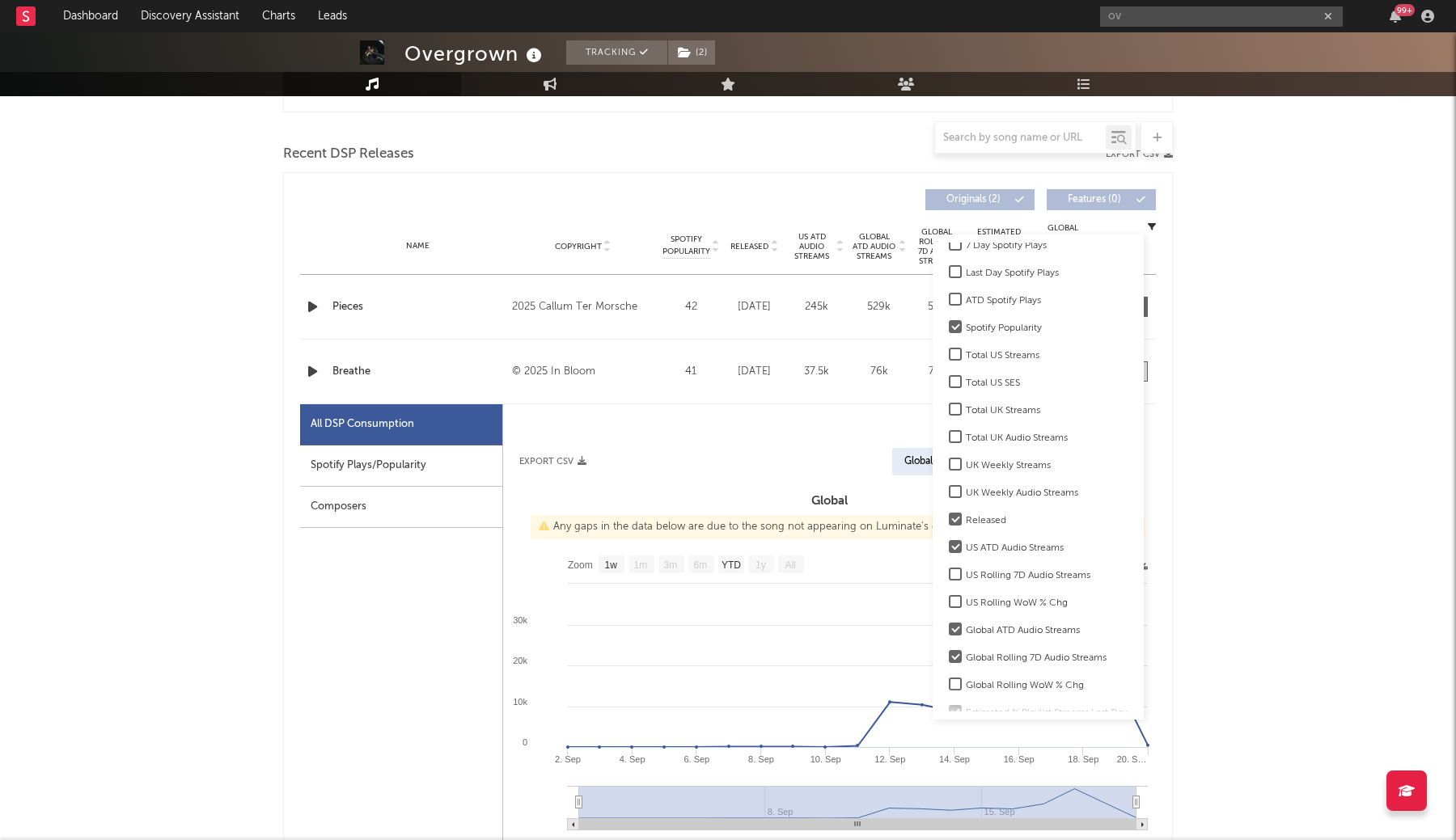
click at [948, 543] on input "US ATD Audio Streams" at bounding box center [948, 548] width 0 height 19
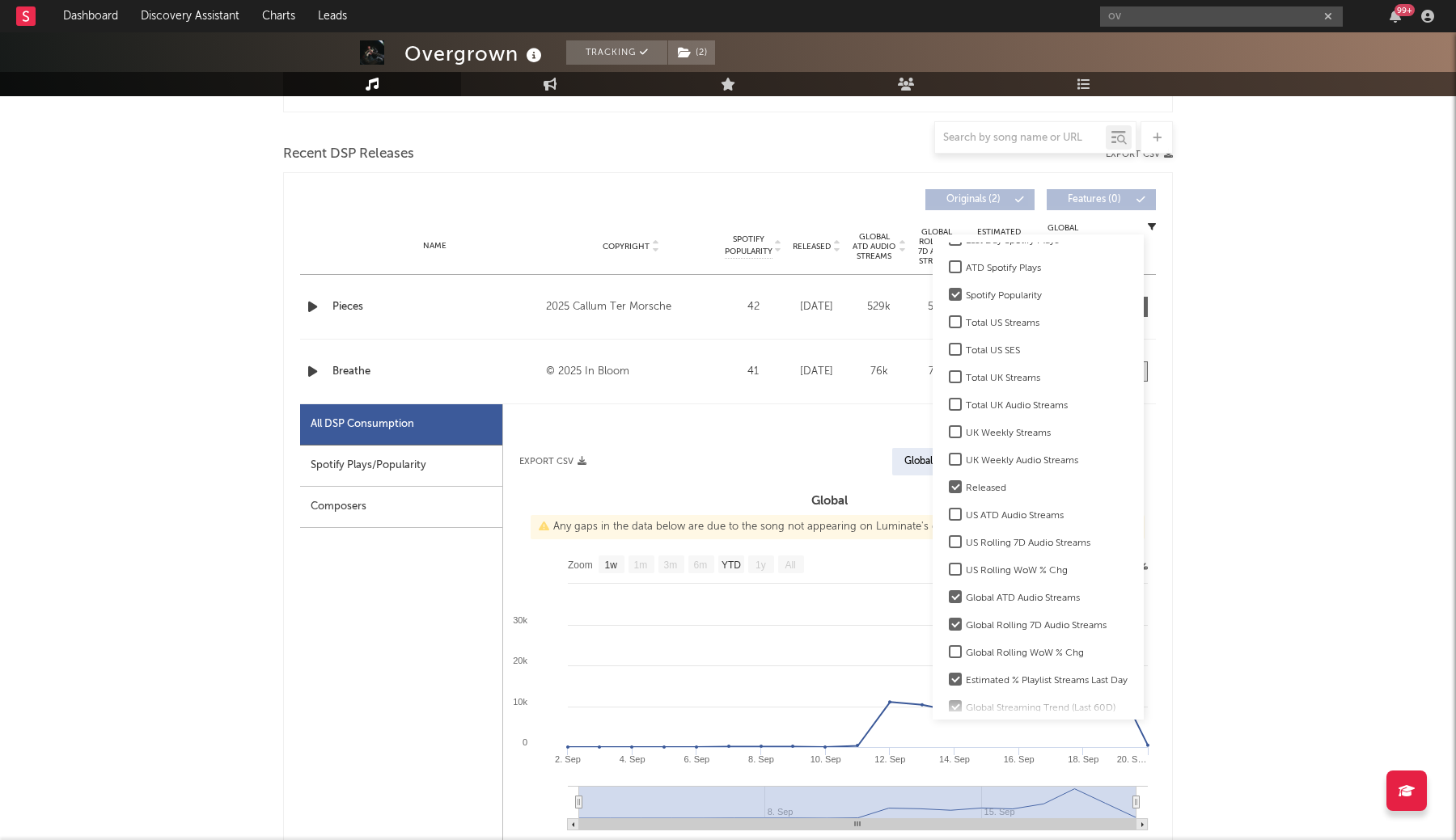
scroll to position [160, 0]
click at [951, 541] on div at bounding box center [955, 538] width 13 height 13
click at [948, 541] on input "US Rolling 7D Audio Streams" at bounding box center [948, 540] width 0 height 19
click at [951, 541] on div at bounding box center [955, 538] width 13 height 13
click at [948, 541] on input "US Rolling 7D Audio Streams" at bounding box center [948, 540] width 0 height 19
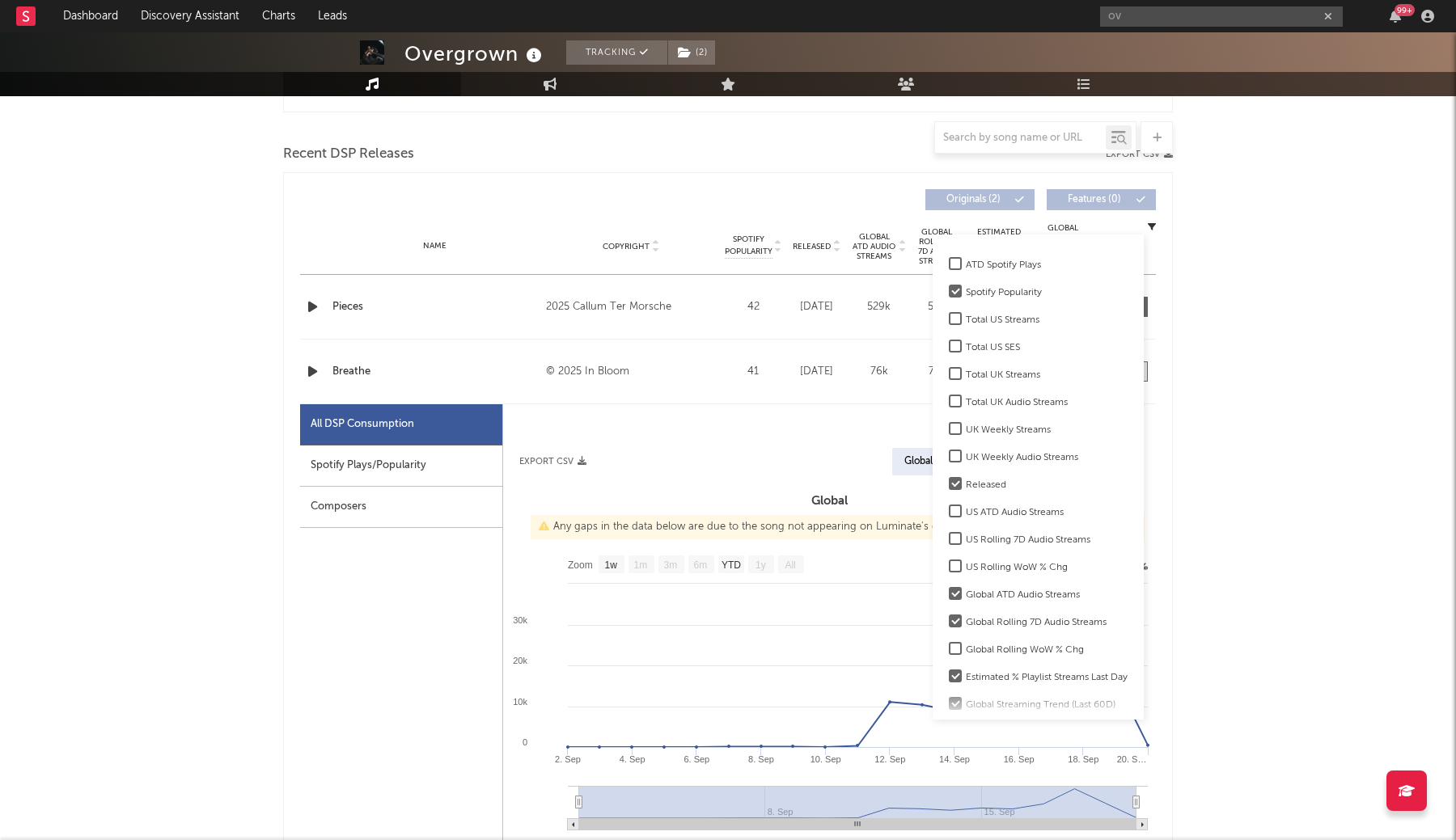
click at [951, 541] on div at bounding box center [955, 538] width 13 height 13
click at [948, 541] on input "US Rolling 7D Audio Streams" at bounding box center [948, 540] width 0 height 19
click at [951, 541] on div at bounding box center [955, 538] width 13 height 13
click at [948, 541] on input "US Rolling 7D Audio Streams" at bounding box center [948, 540] width 0 height 19
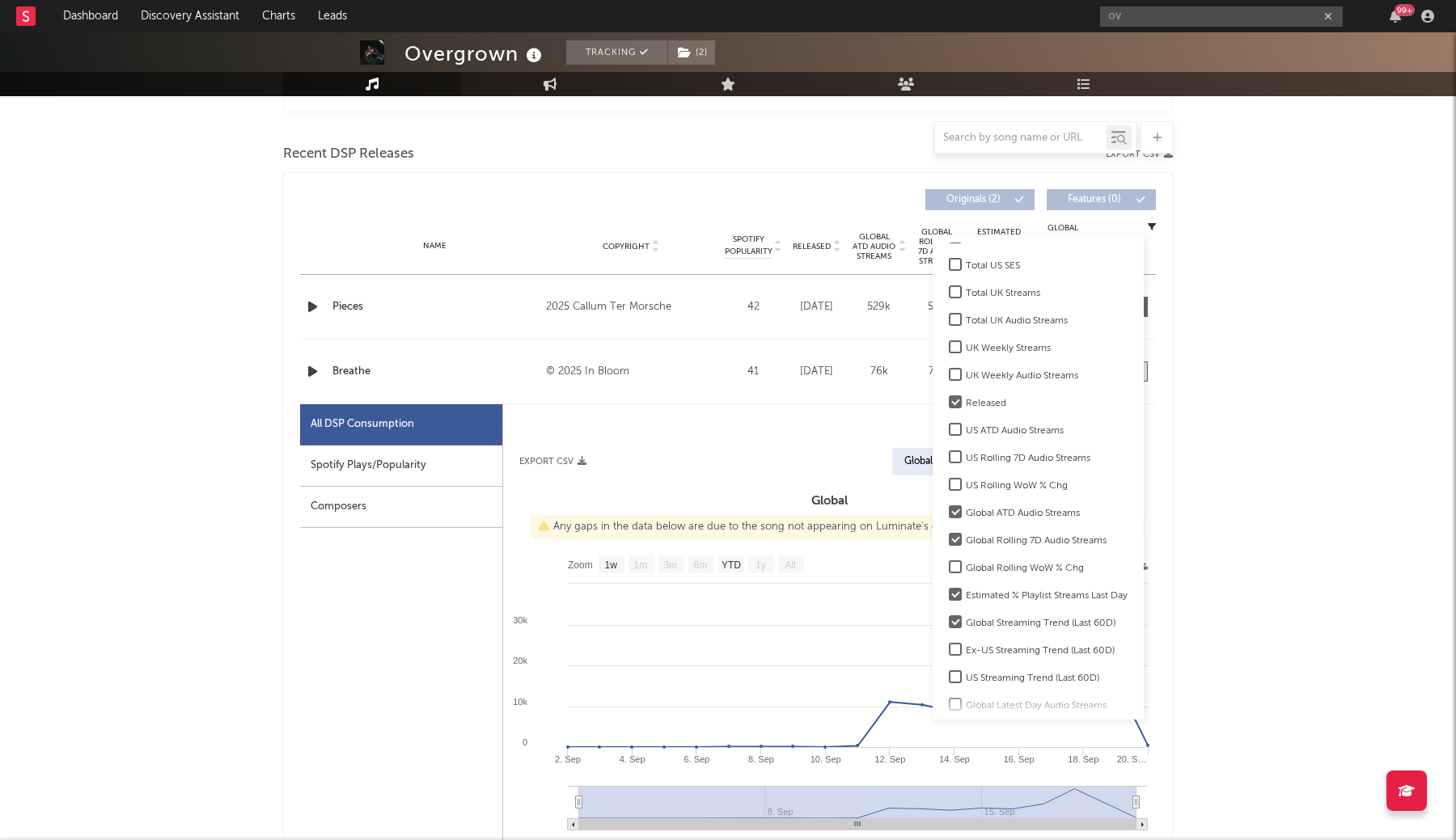
click at [952, 566] on div at bounding box center [955, 566] width 13 height 13
click at [948, 566] on input "Global Rolling WoW % Chg" at bounding box center [948, 568] width 0 height 19
click at [952, 566] on div at bounding box center [955, 566] width 13 height 13
click at [948, 566] on input "Global Rolling WoW % Chg" at bounding box center [948, 568] width 0 height 19
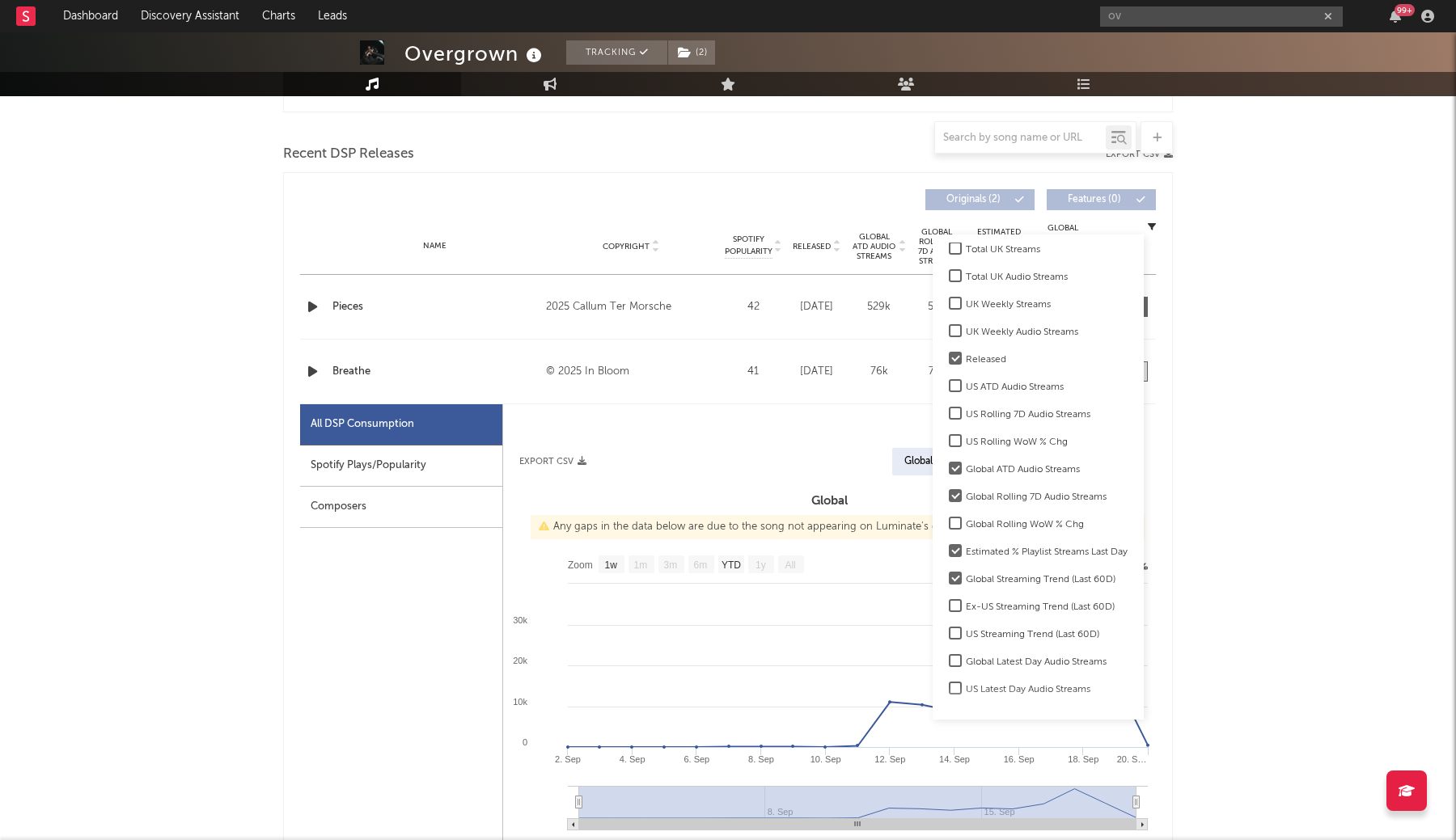
scroll to position [286, 0]
click at [1287, 543] on div "Overgrown Tracking ( 2 ) [GEOGRAPHIC_DATA] | Unknown Genre Edit Tracking ( 2 ) …" at bounding box center [728, 713] width 1456 height 2428
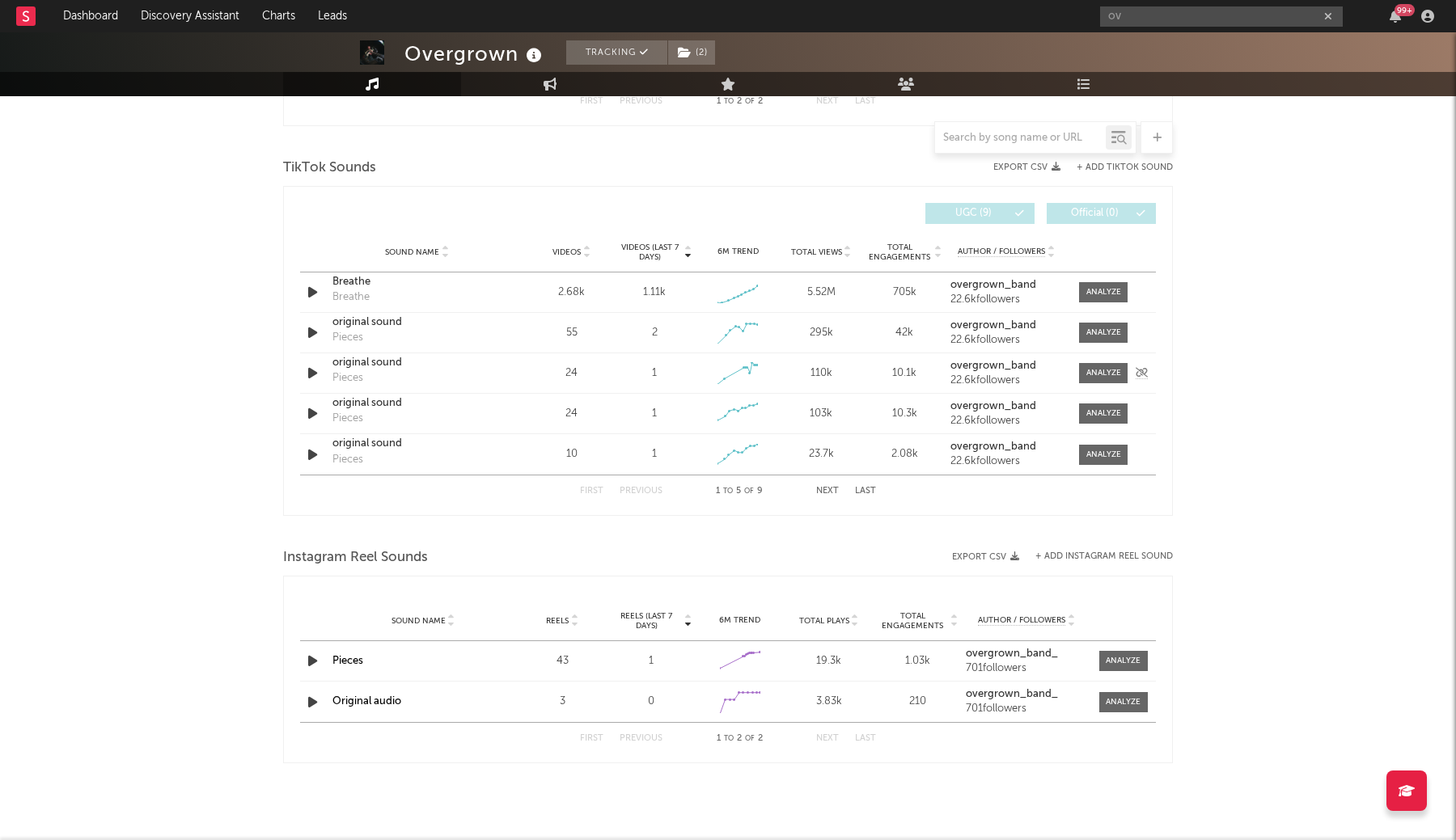
scroll to position [1621, 0]
click at [103, 13] on link "Dashboard" at bounding box center [91, 16] width 78 height 32
